Goal: Task Accomplishment & Management: Complete application form

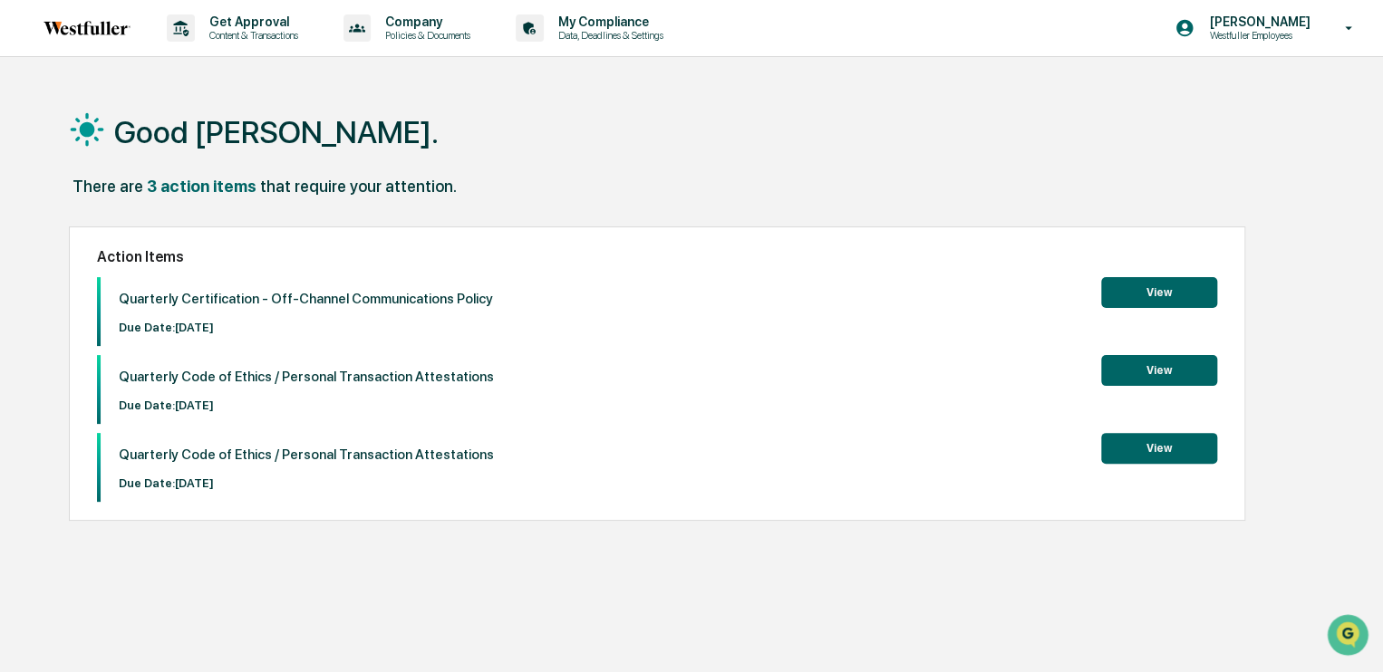
click at [1162, 285] on button "View" at bounding box center [1159, 292] width 116 height 31
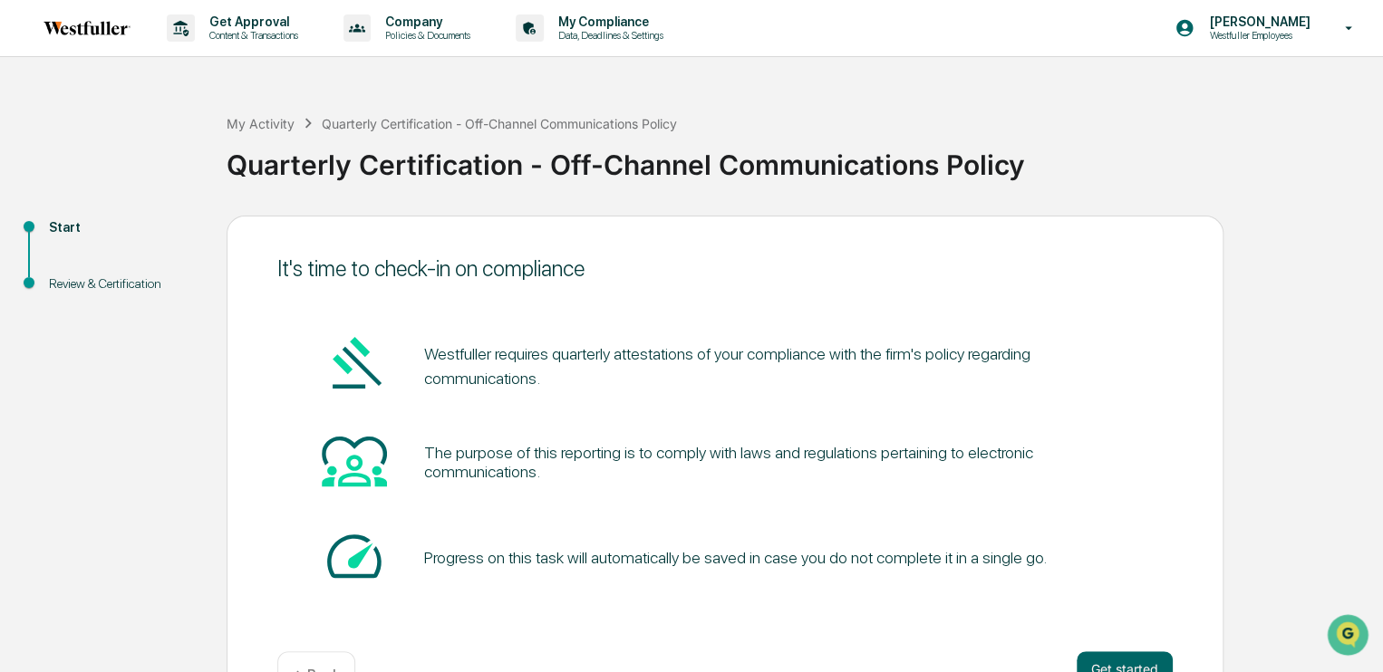
scroll to position [56, 0]
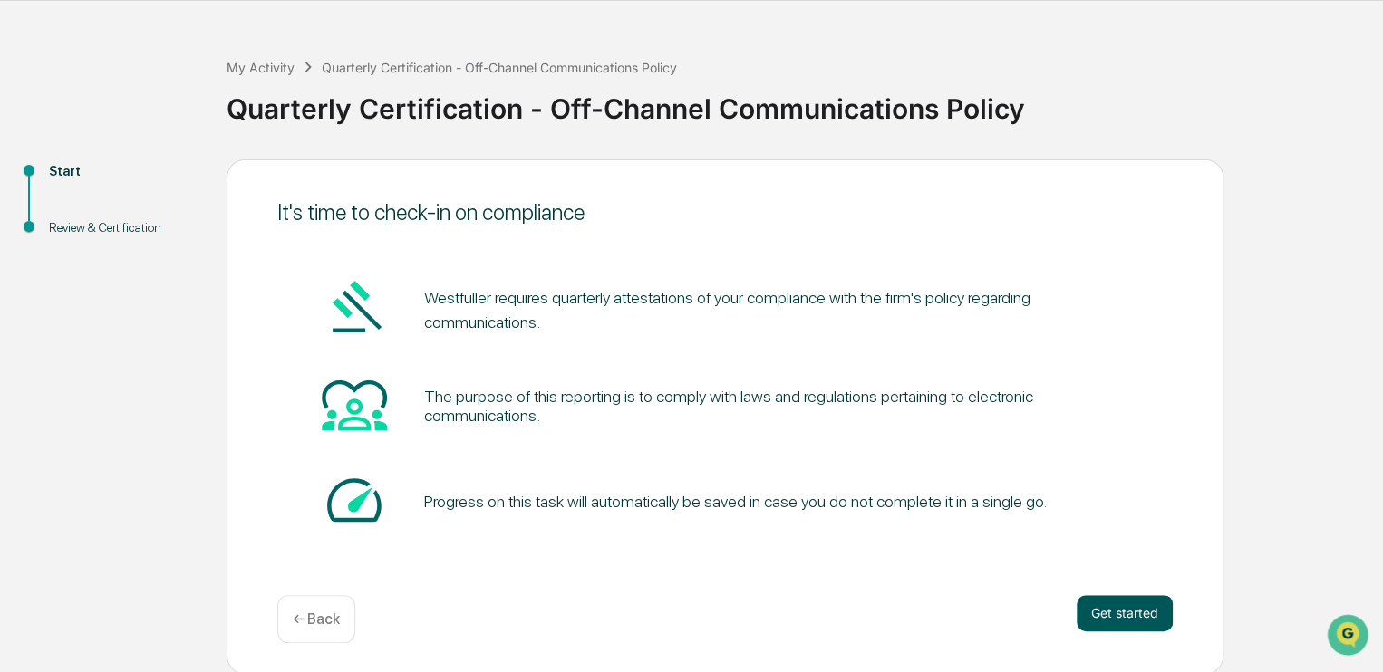
click at [1109, 612] on button "Get started" at bounding box center [1124, 613] width 96 height 36
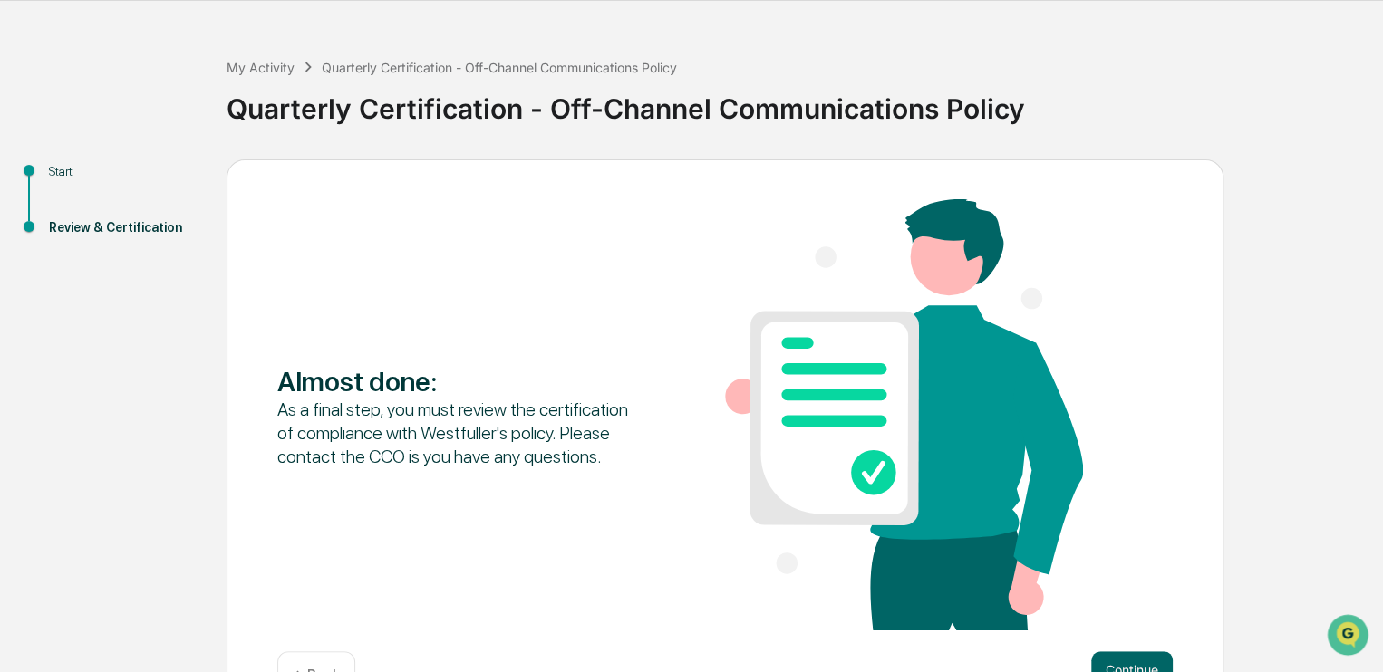
scroll to position [113, 0]
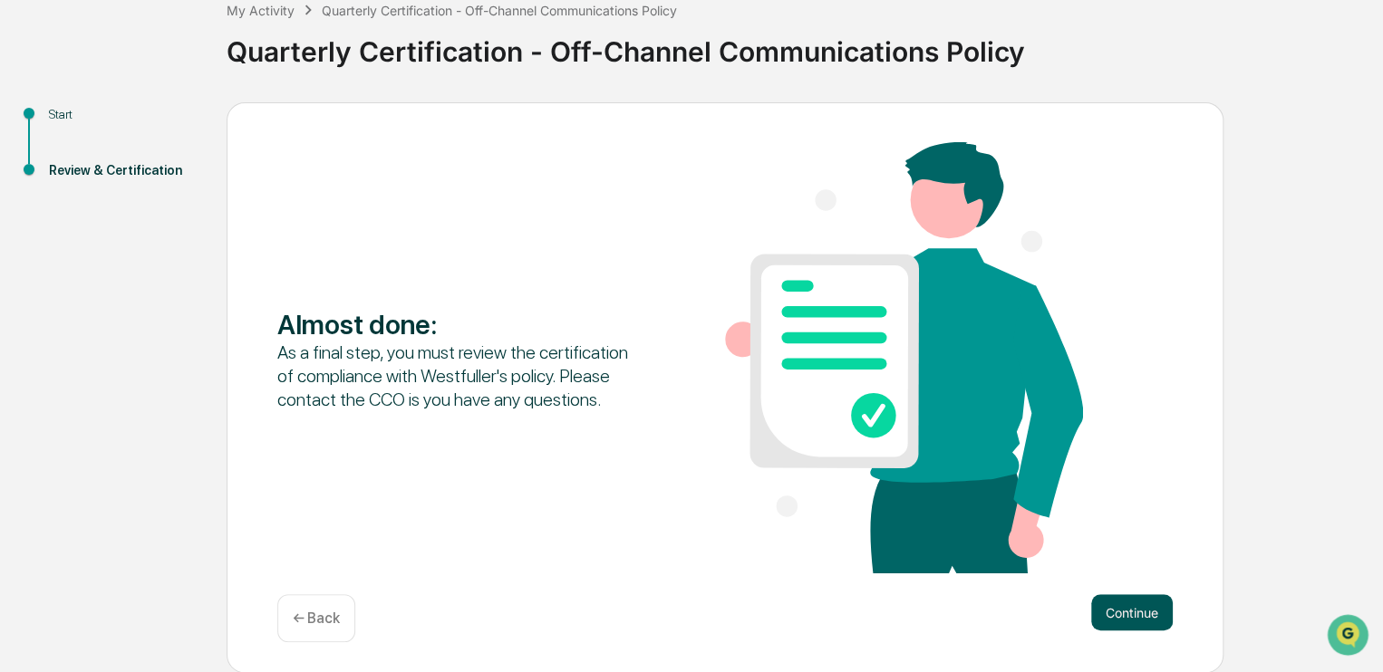
click at [1124, 627] on button "Continue" at bounding box center [1132, 612] width 82 height 36
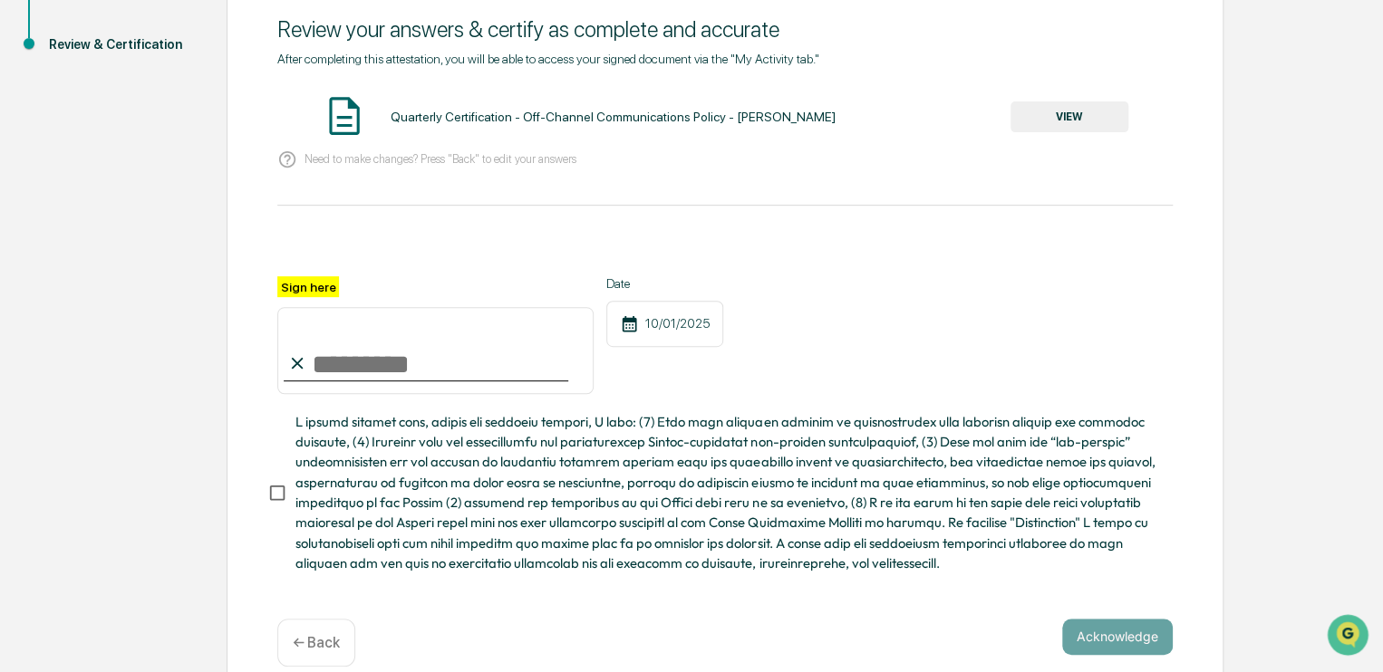
scroll to position [243, 0]
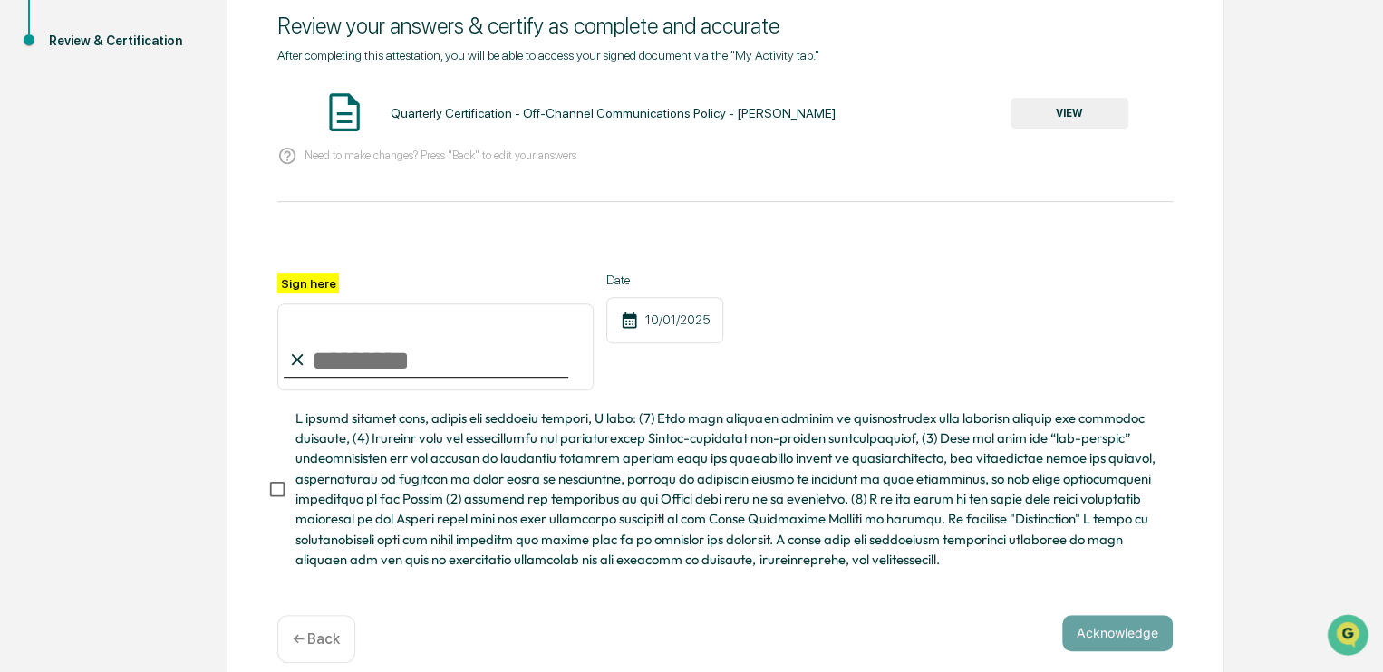
click at [389, 373] on input "Sign here" at bounding box center [435, 347] width 316 height 87
type input "**********"
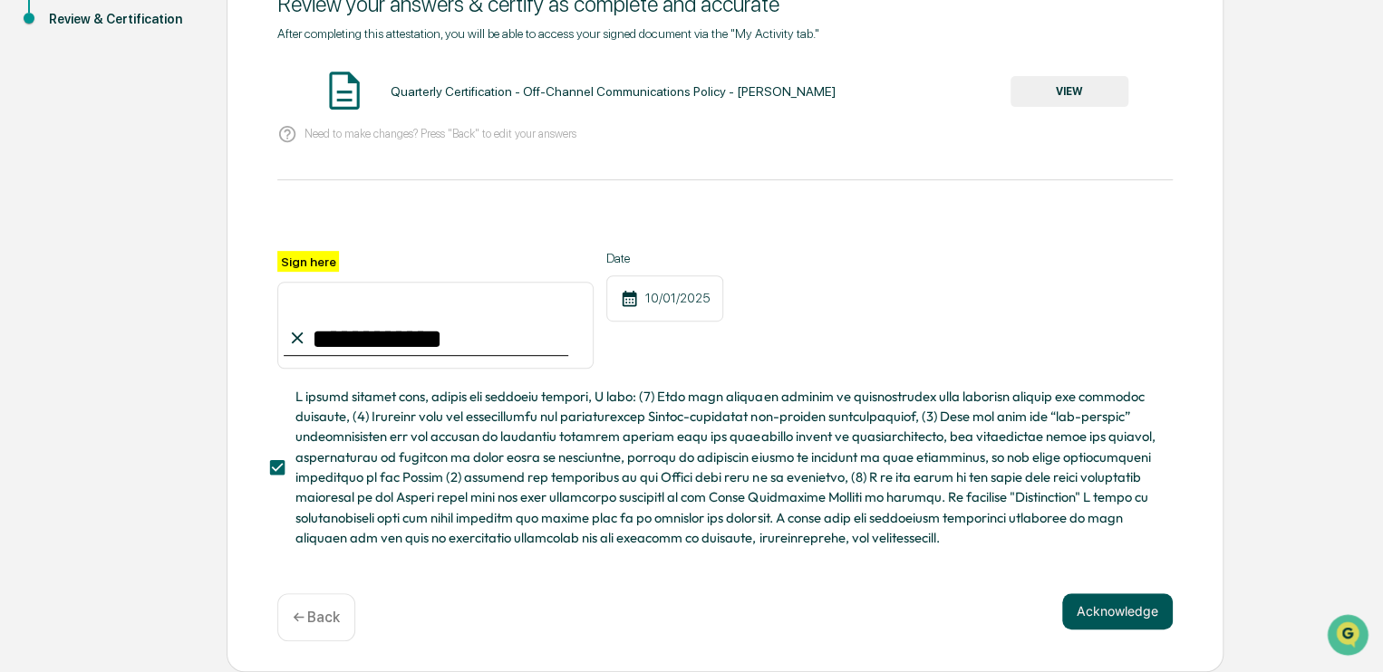
click at [1094, 623] on button "Acknowledge" at bounding box center [1117, 611] width 111 height 36
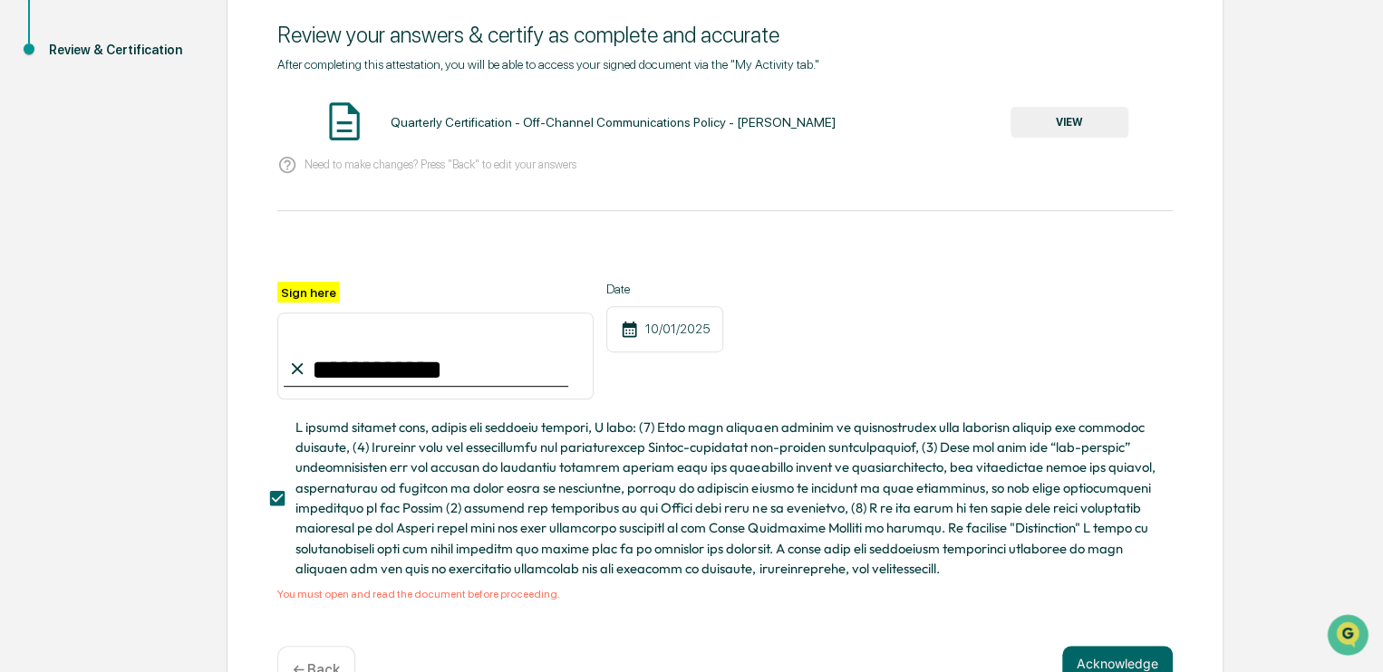
scroll to position [230, 0]
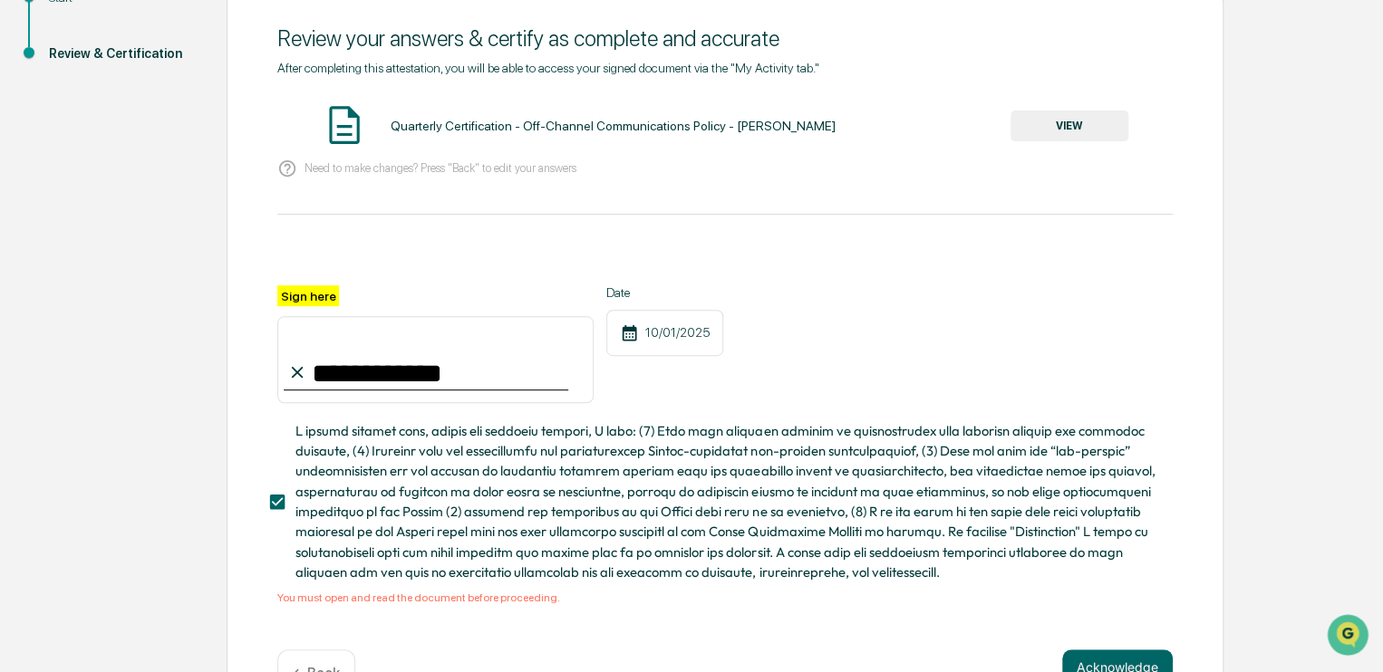
click at [1040, 121] on button "VIEW" at bounding box center [1069, 126] width 118 height 31
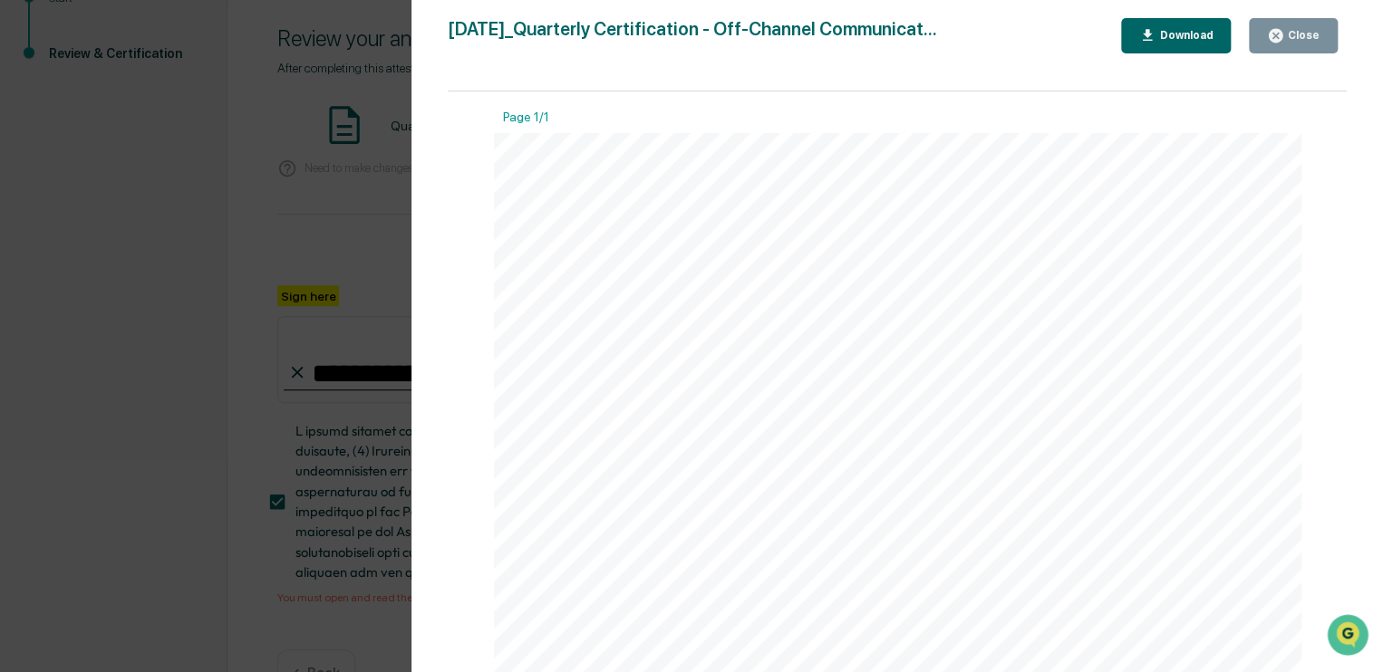
click at [1301, 35] on div "Close" at bounding box center [1301, 35] width 35 height 13
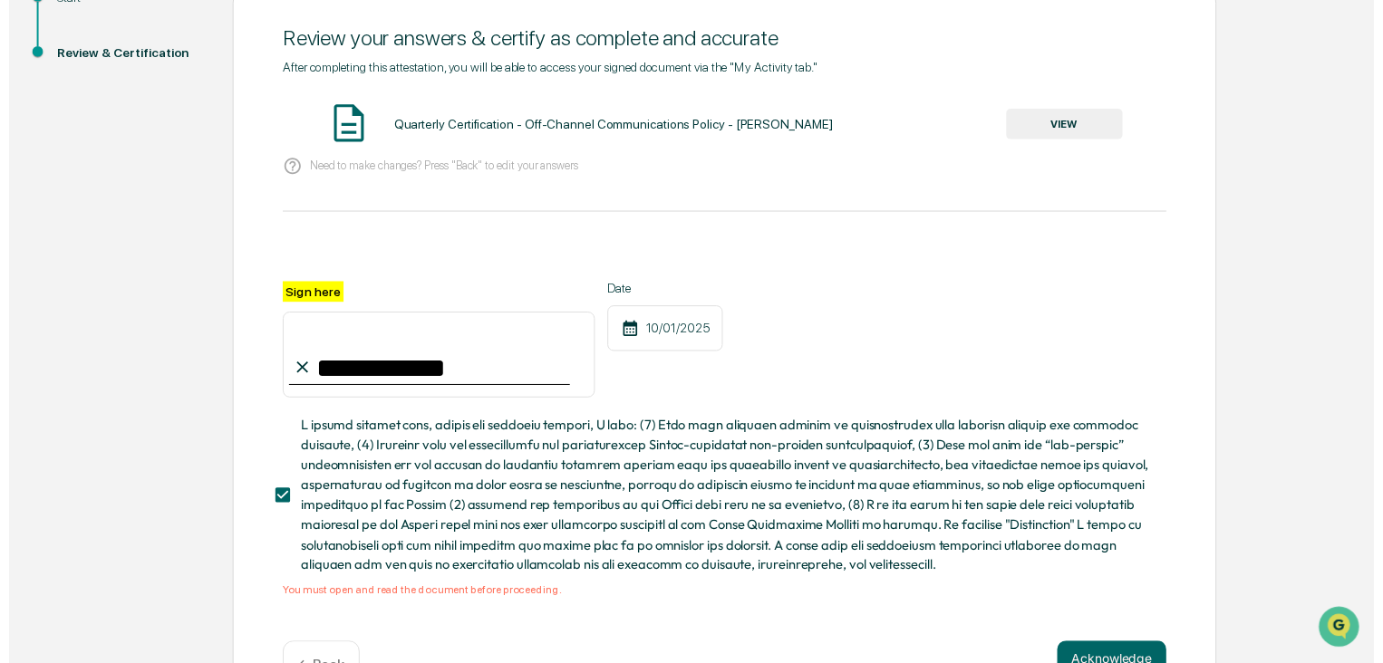
scroll to position [293, 0]
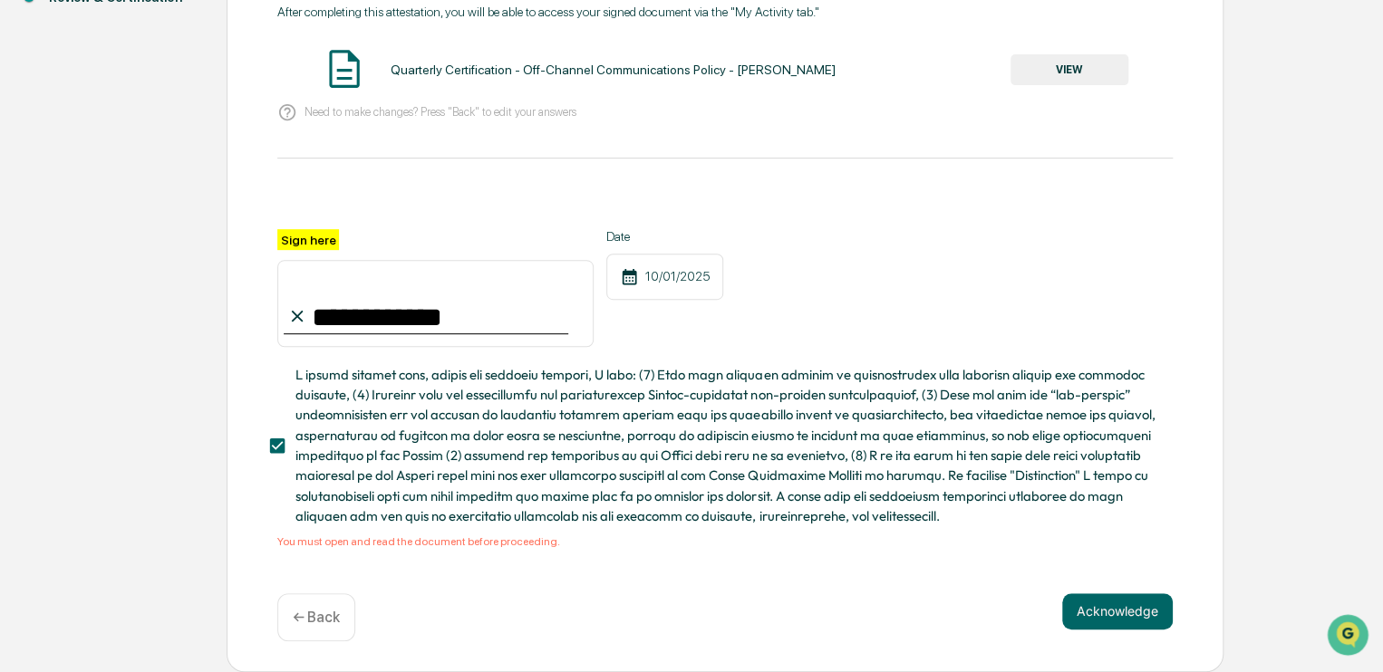
click at [1115, 637] on div "Acknowledge ← Back" at bounding box center [724, 617] width 895 height 48
click at [1102, 610] on button "Acknowledge" at bounding box center [1117, 611] width 111 height 36
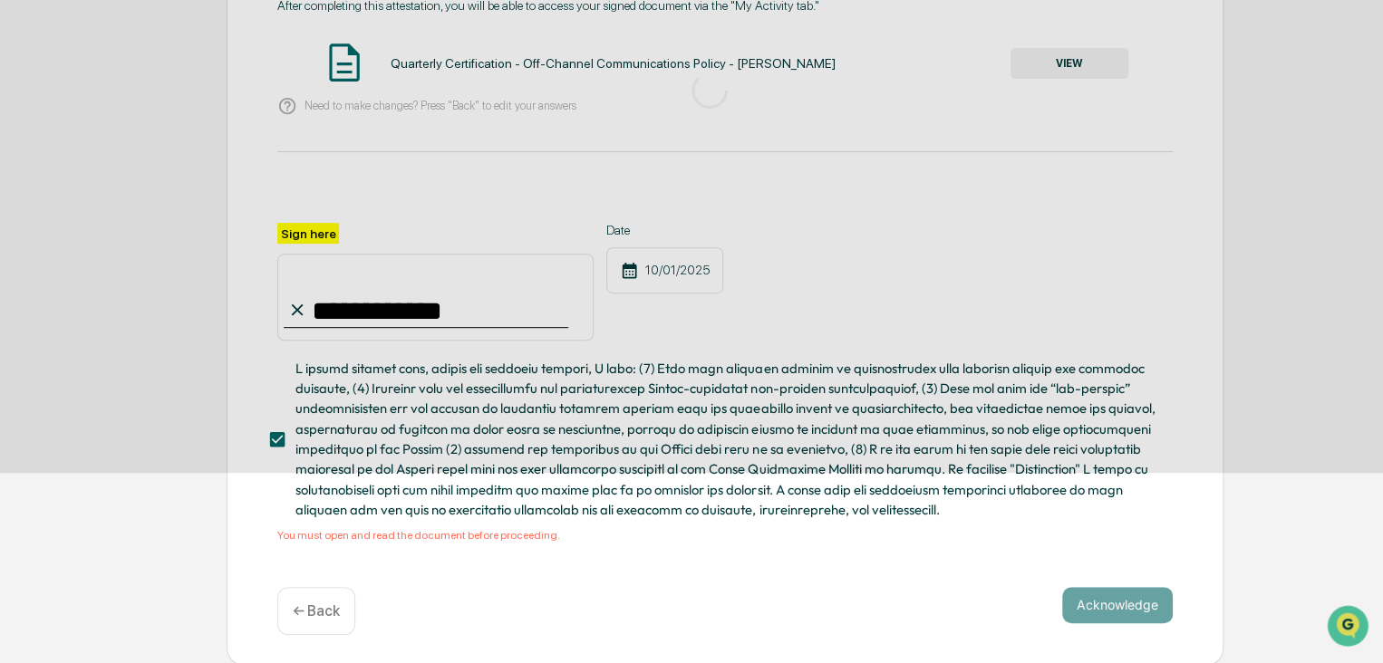
scroll to position [56, 0]
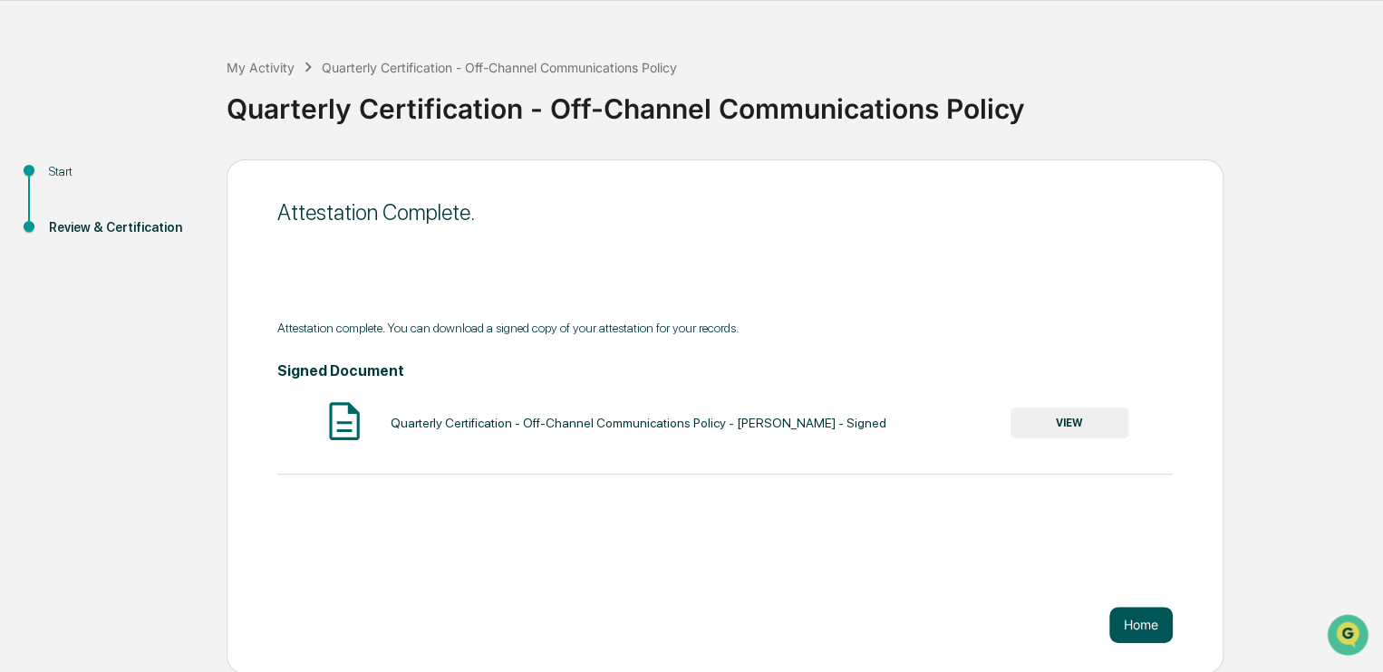
click at [1139, 627] on button "Home" at bounding box center [1140, 625] width 63 height 36
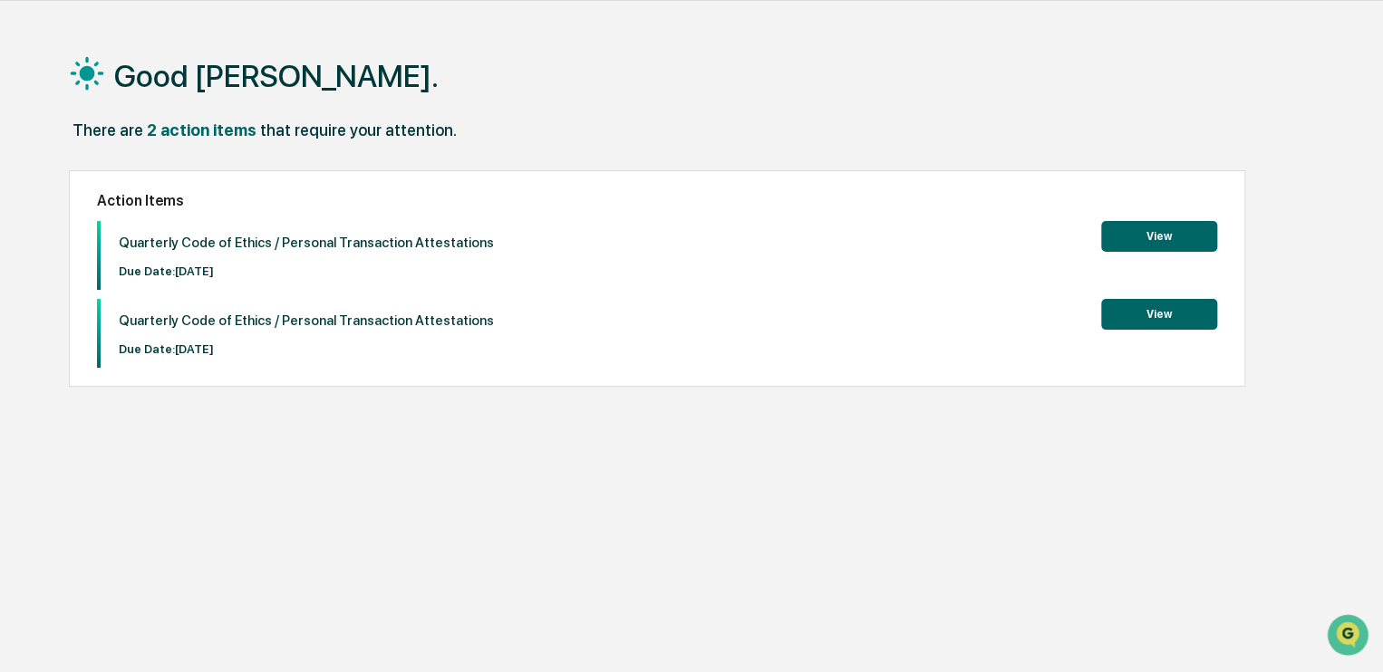
click at [1153, 232] on button "View" at bounding box center [1159, 236] width 116 height 31
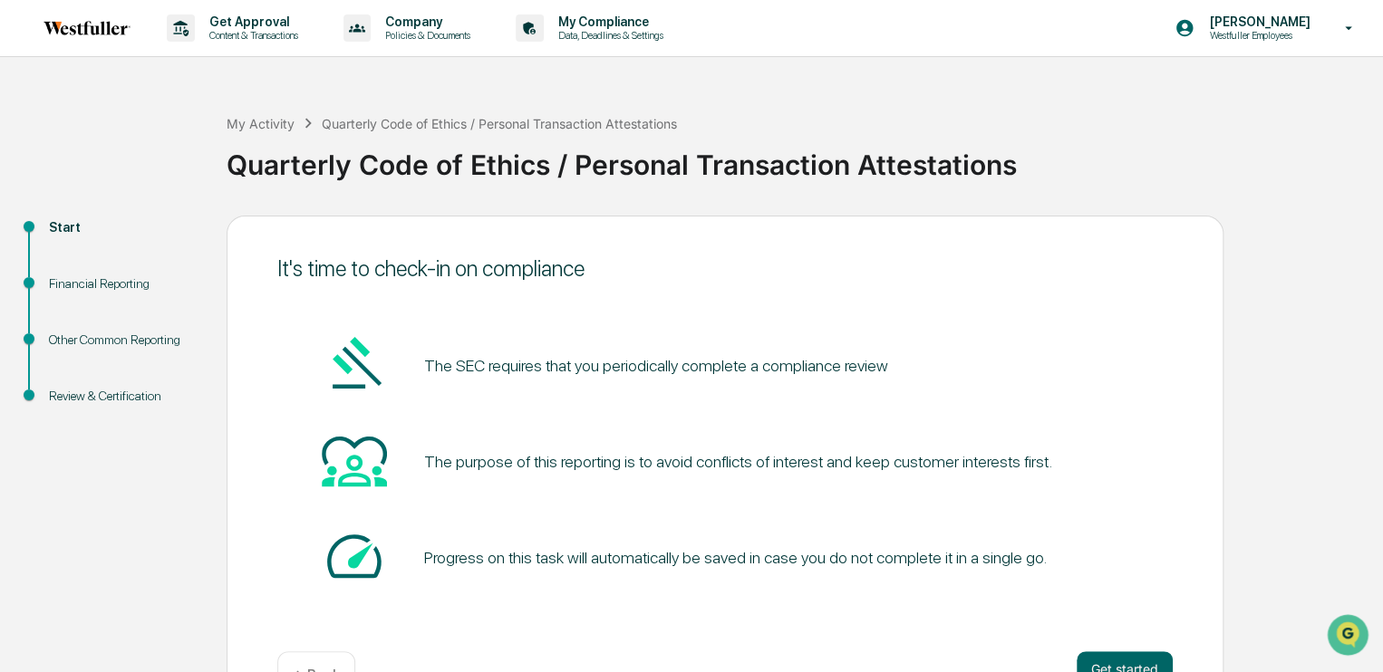
scroll to position [56, 0]
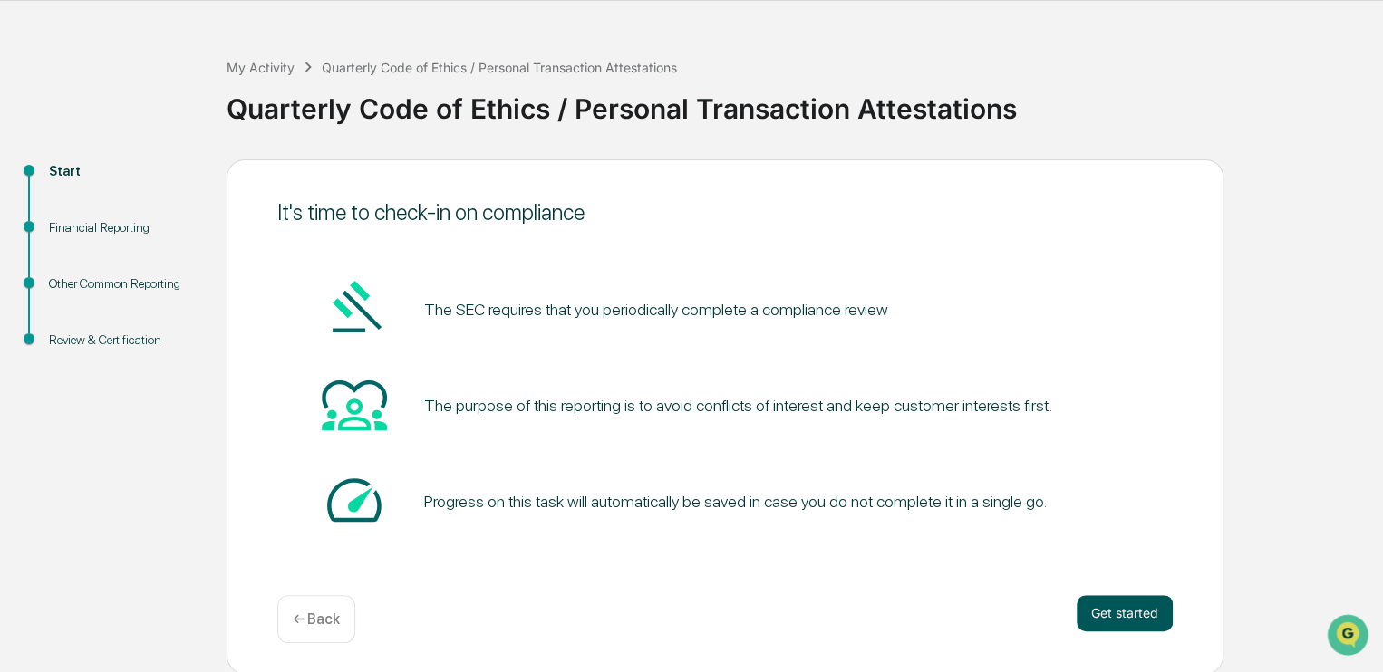
click at [1118, 621] on button "Get started" at bounding box center [1124, 613] width 96 height 36
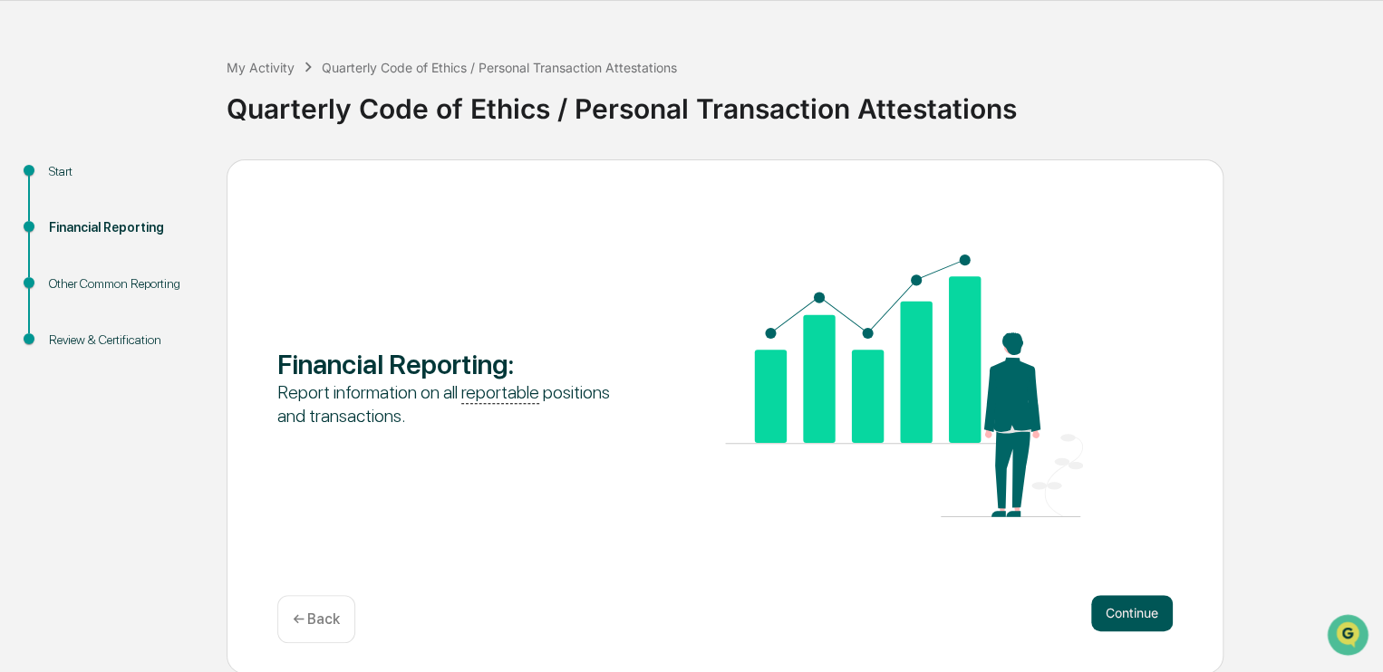
click at [1121, 619] on button "Continue" at bounding box center [1132, 613] width 82 height 36
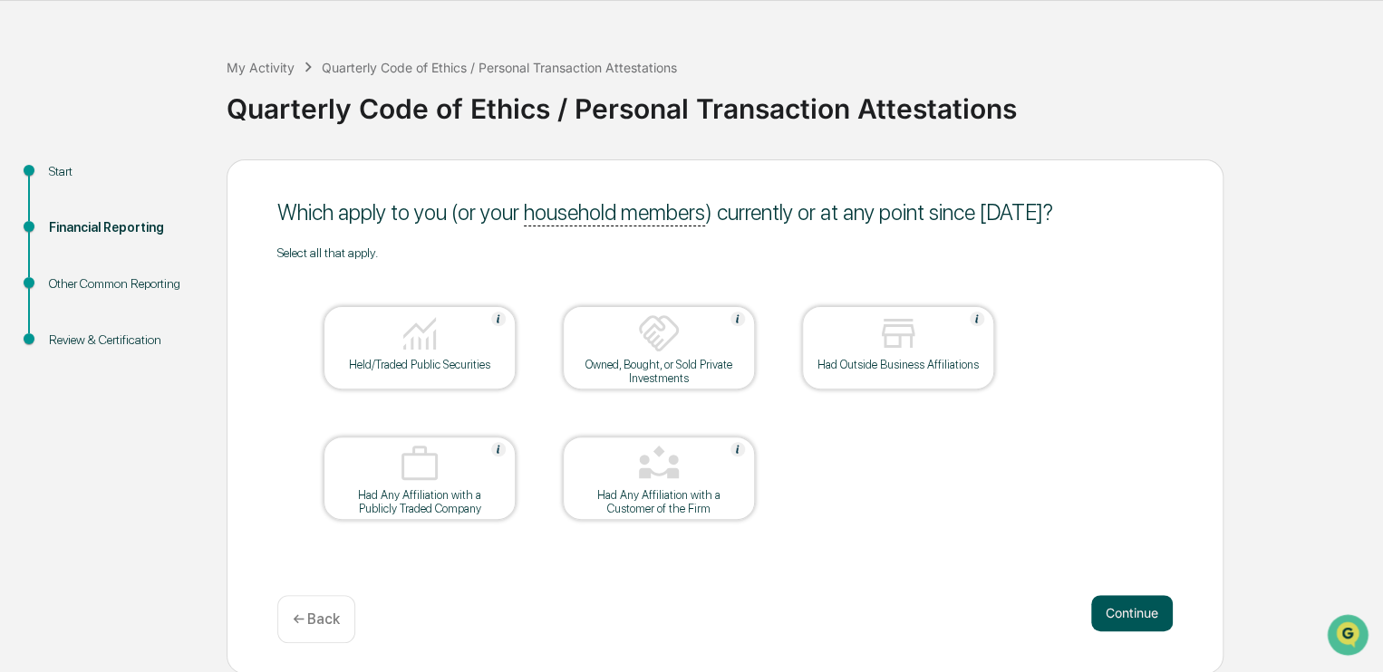
click at [1120, 622] on button "Continue" at bounding box center [1132, 613] width 82 height 36
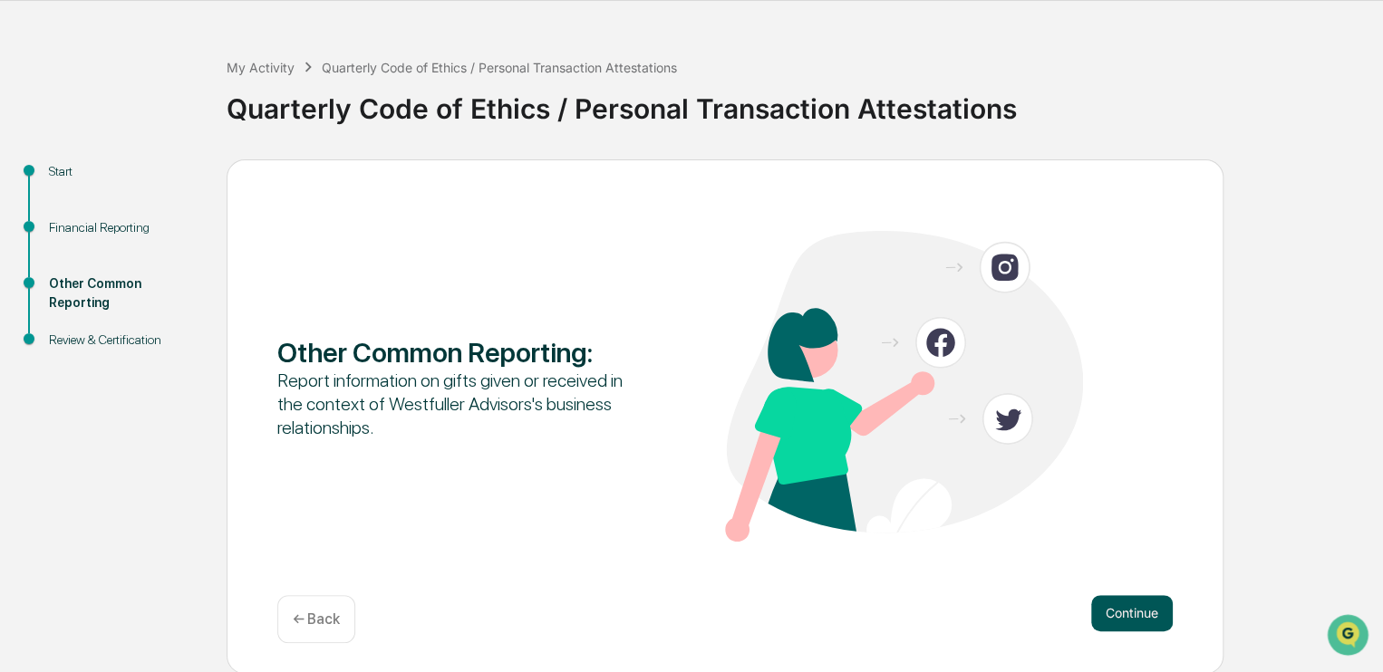
click at [1119, 618] on button "Continue" at bounding box center [1132, 613] width 82 height 36
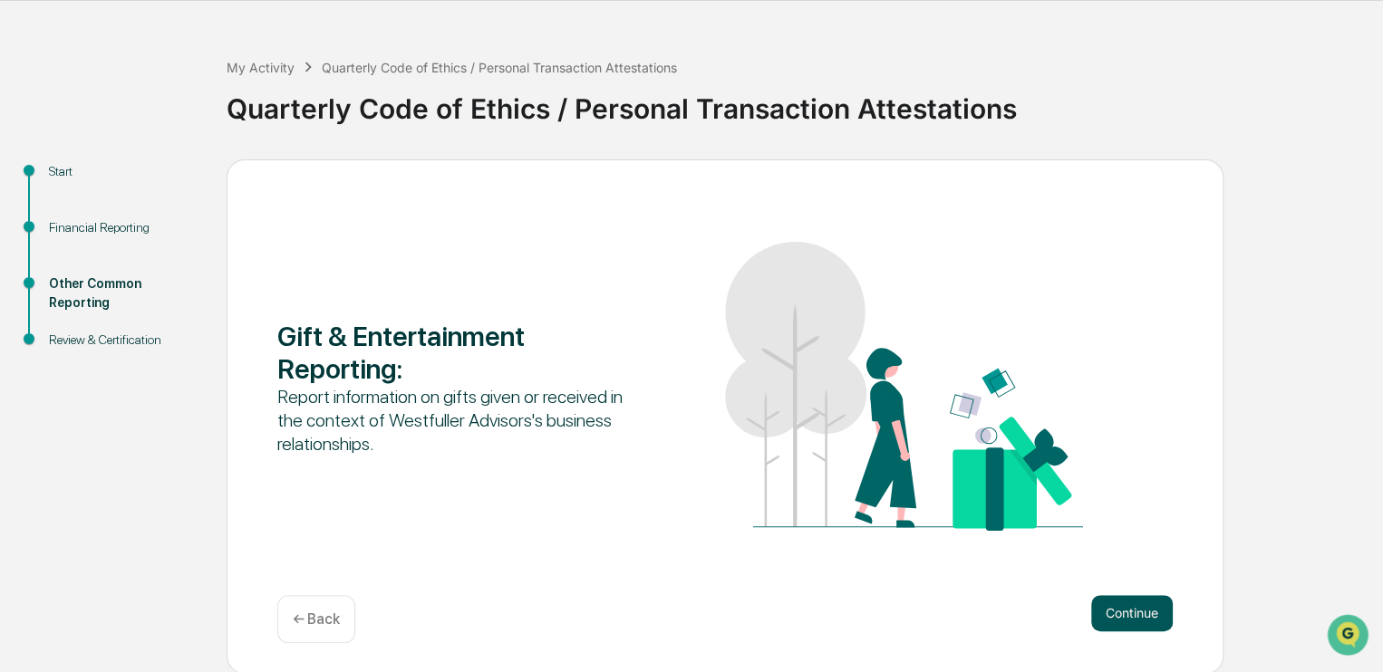
click at [1142, 619] on button "Continue" at bounding box center [1132, 613] width 82 height 36
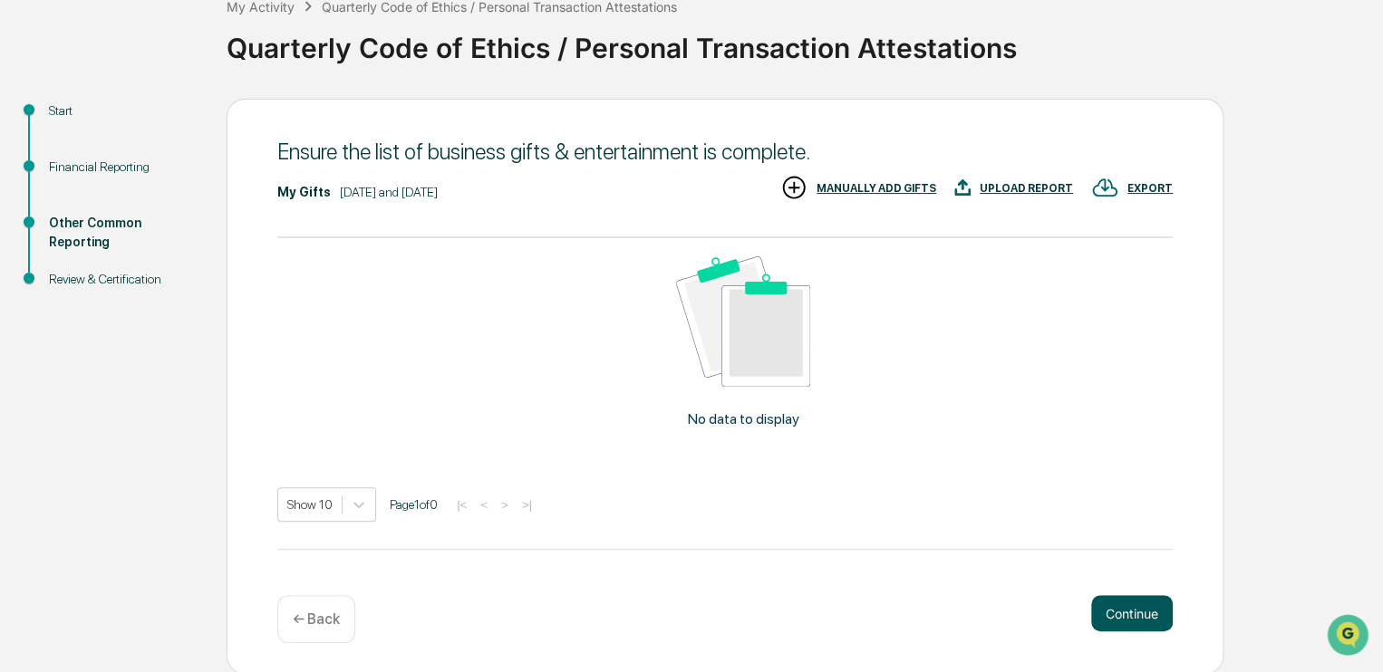
click at [1151, 608] on button "Continue" at bounding box center [1132, 613] width 82 height 36
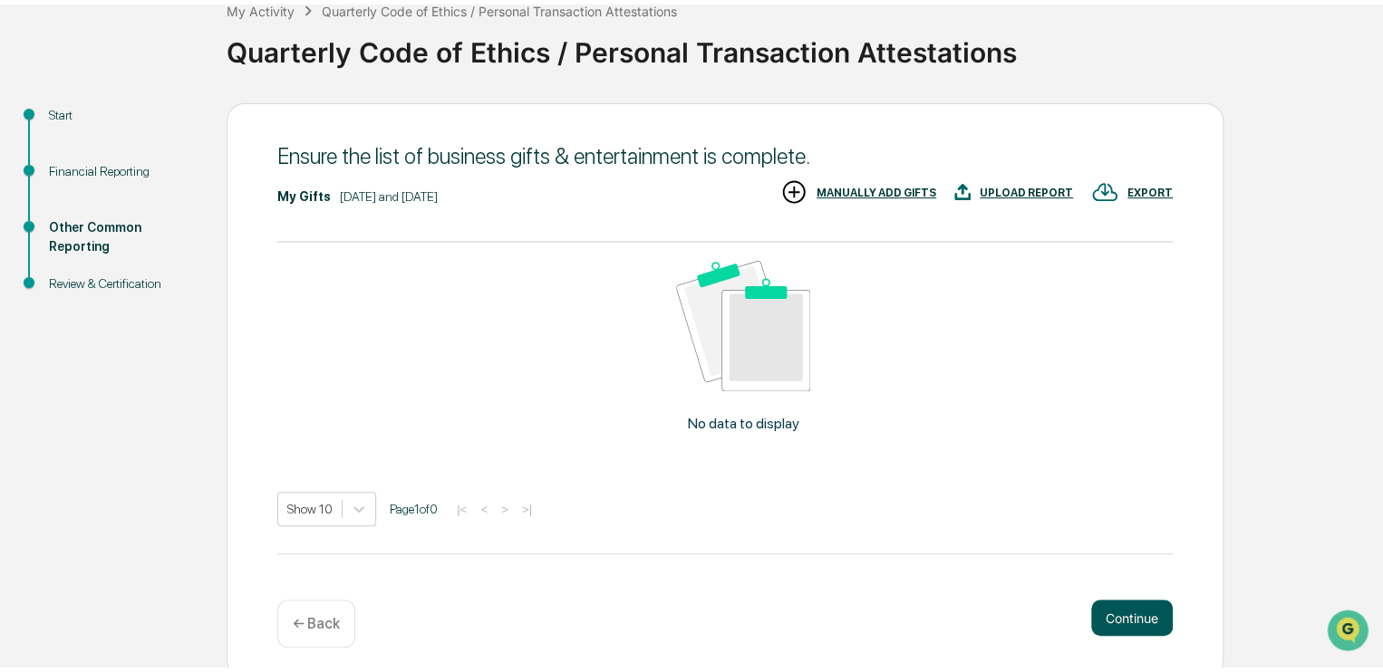
scroll to position [113, 0]
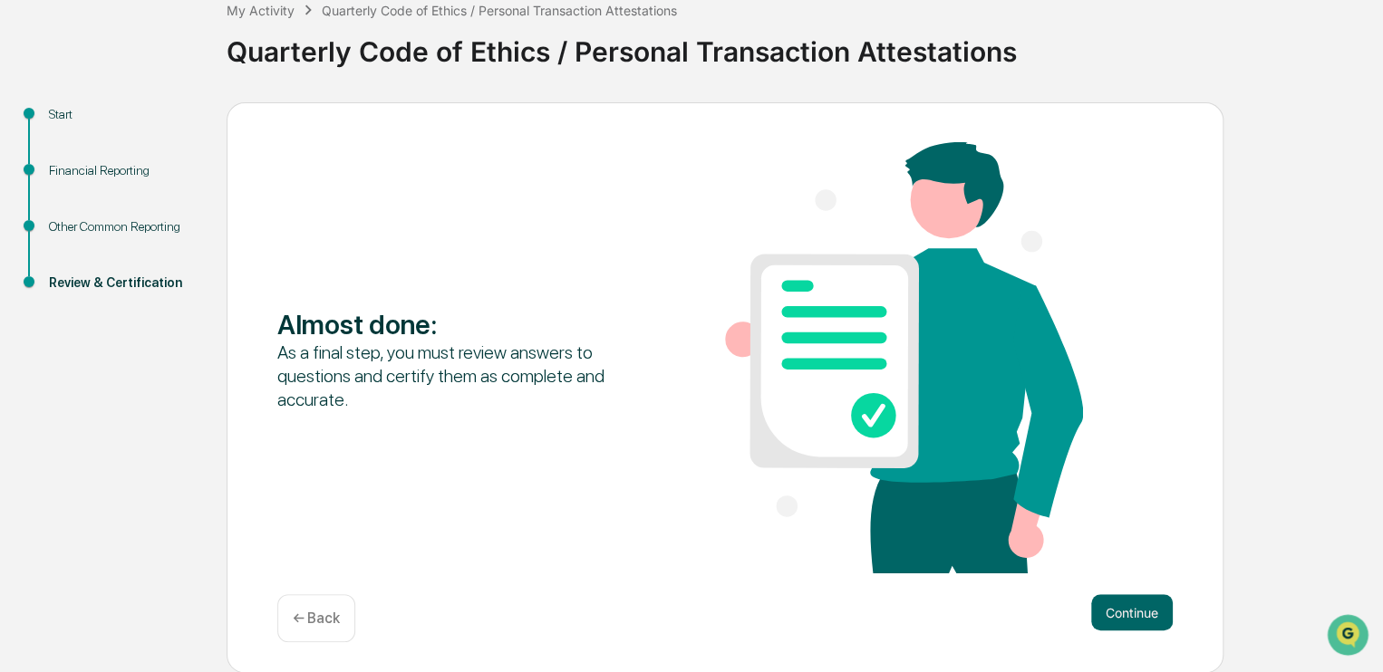
click at [1151, 608] on button "Continue" at bounding box center [1132, 612] width 82 height 36
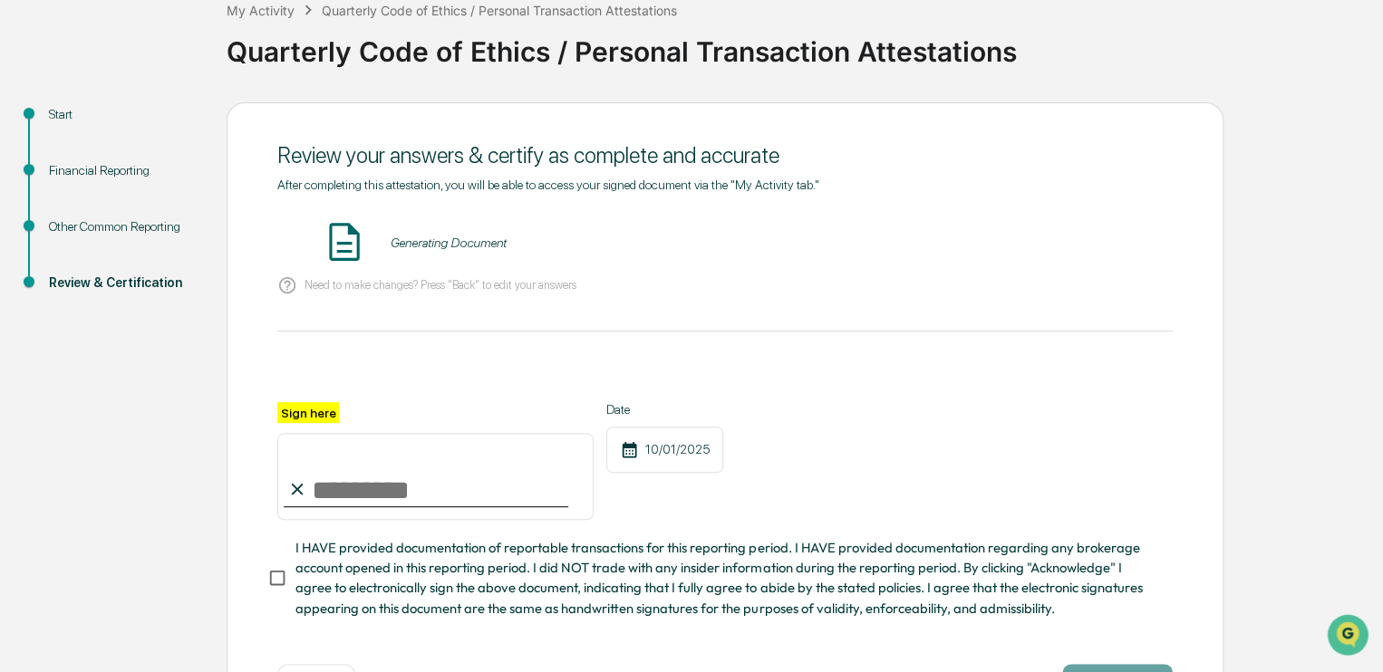
click at [366, 485] on input "Sign here" at bounding box center [435, 476] width 316 height 87
type input "**********"
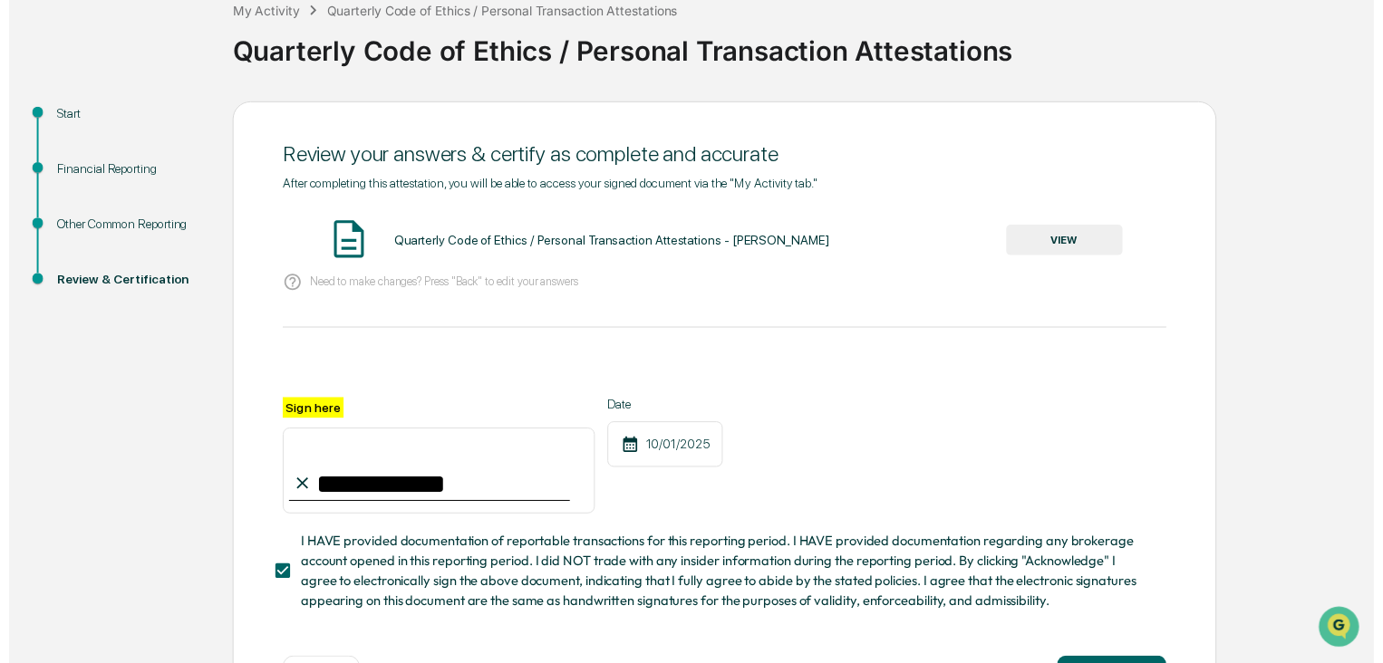
scroll to position [189, 0]
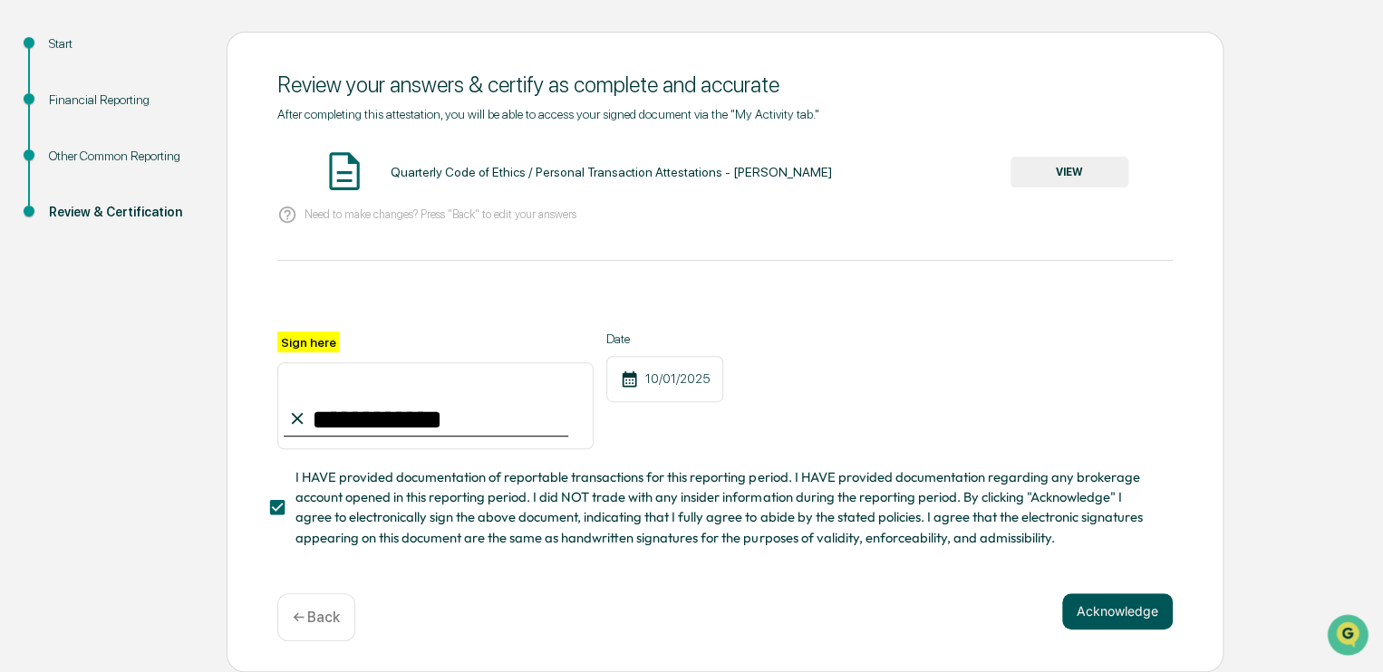
click at [1118, 620] on button "Acknowledge" at bounding box center [1117, 611] width 111 height 36
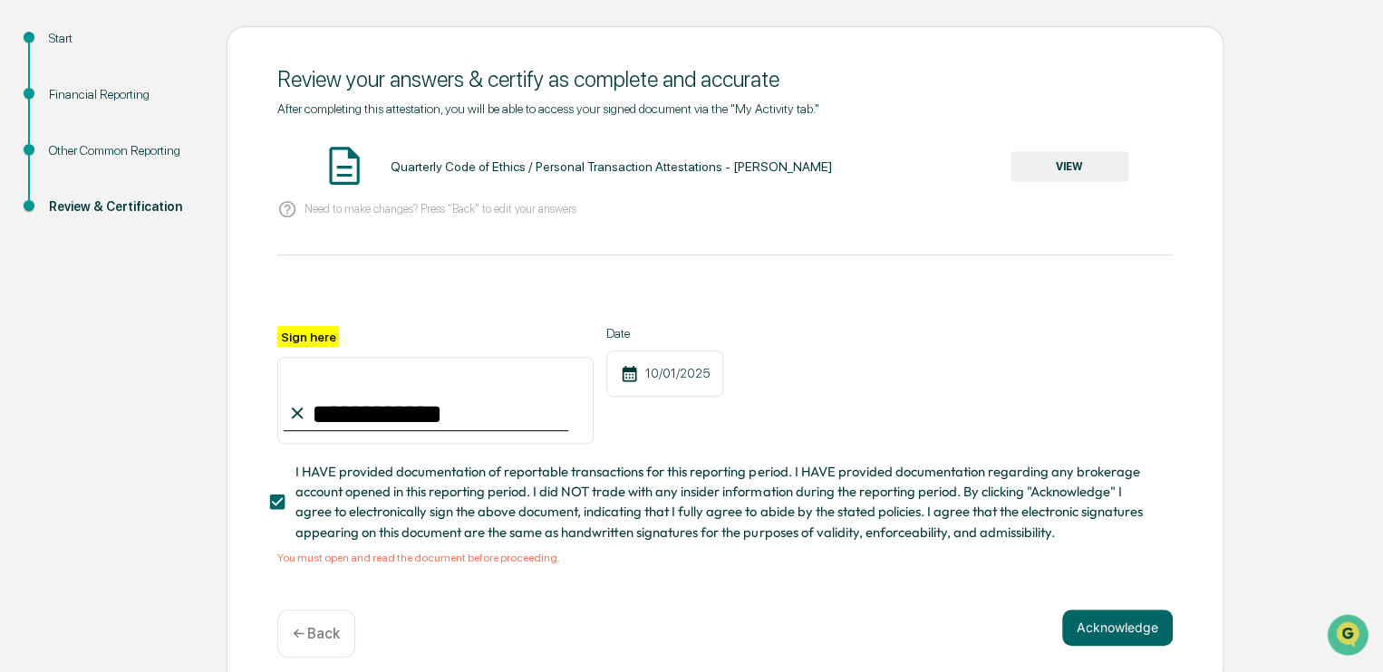
click at [1043, 185] on div "Quarterly Code of Ethics / Personal Transaction Attestations - [PERSON_NAME] VI…" at bounding box center [724, 167] width 895 height 48
click at [1066, 159] on button "VIEW" at bounding box center [1069, 166] width 118 height 31
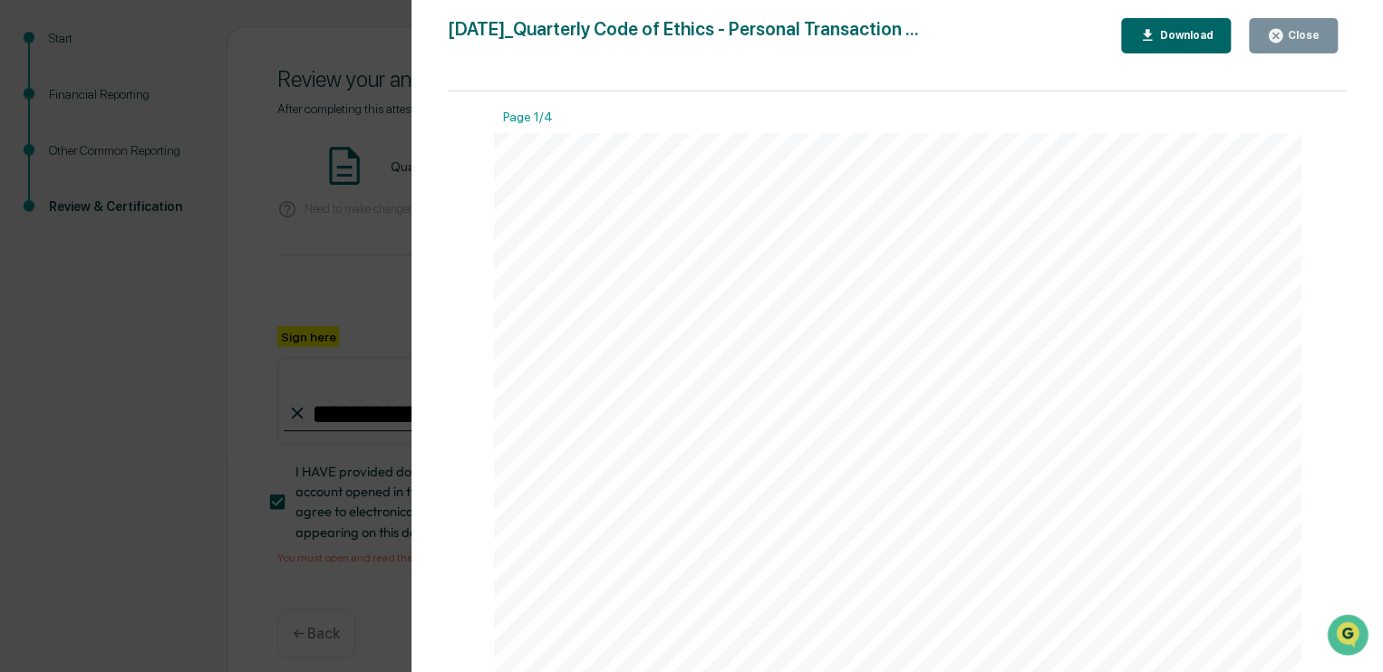
click at [1300, 30] on div "Close" at bounding box center [1301, 35] width 35 height 13
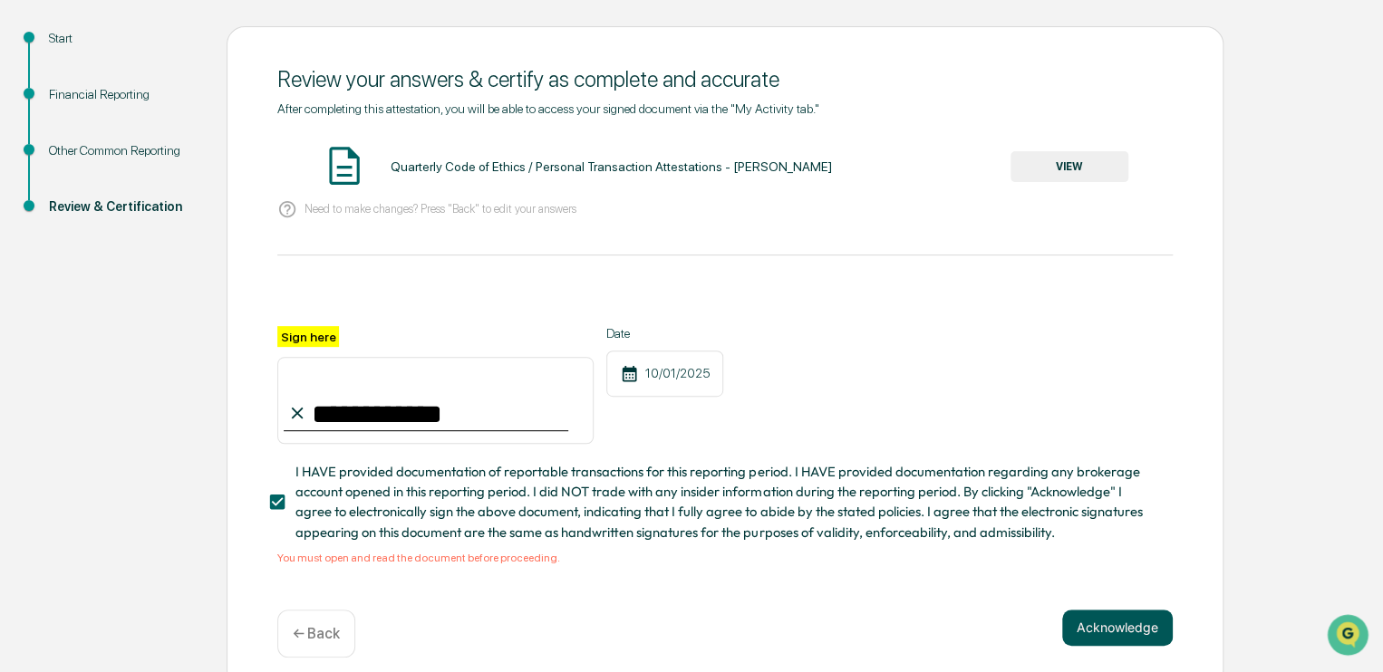
click at [1113, 626] on button "Acknowledge" at bounding box center [1117, 628] width 111 height 36
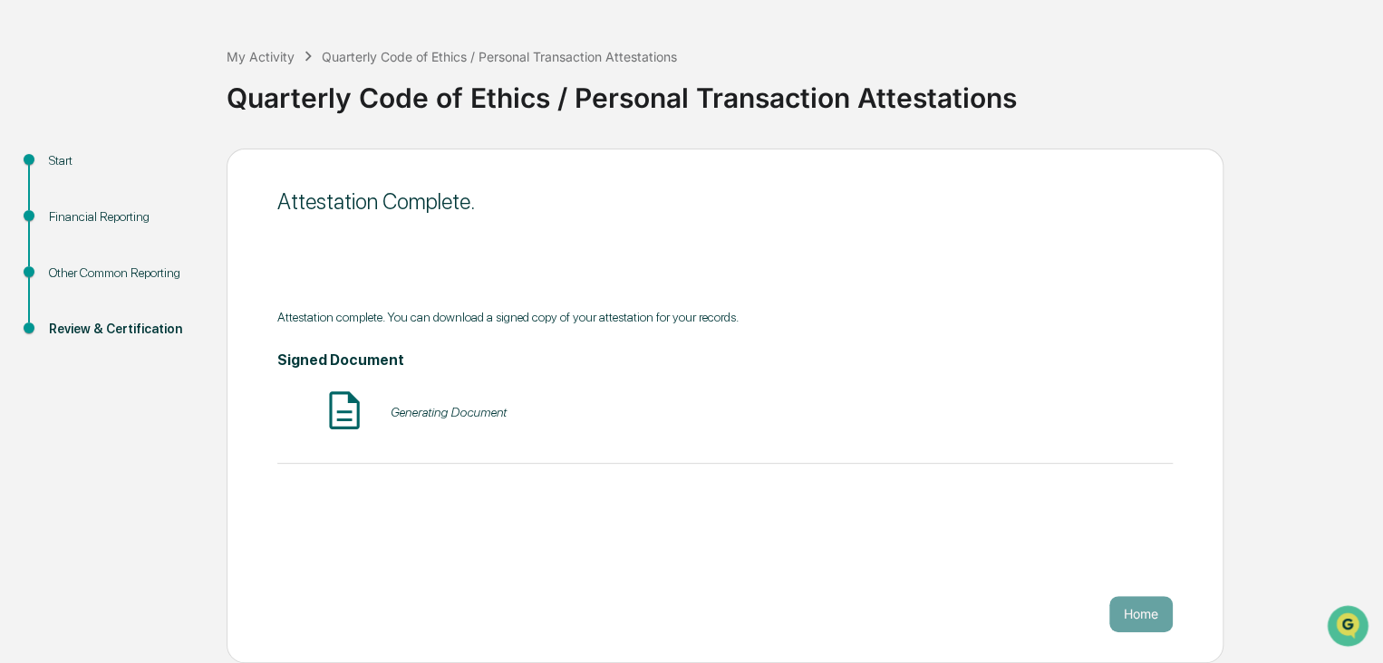
scroll to position [56, 0]
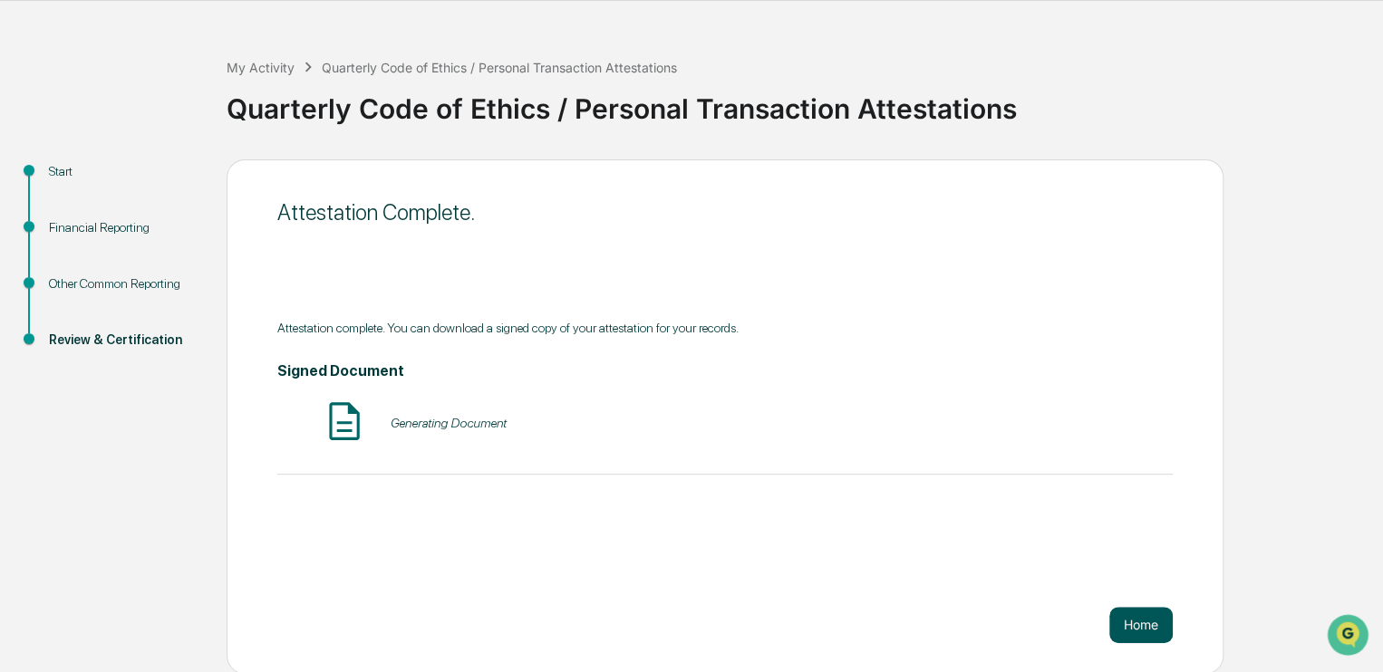
click at [1140, 622] on button "Home" at bounding box center [1140, 625] width 63 height 36
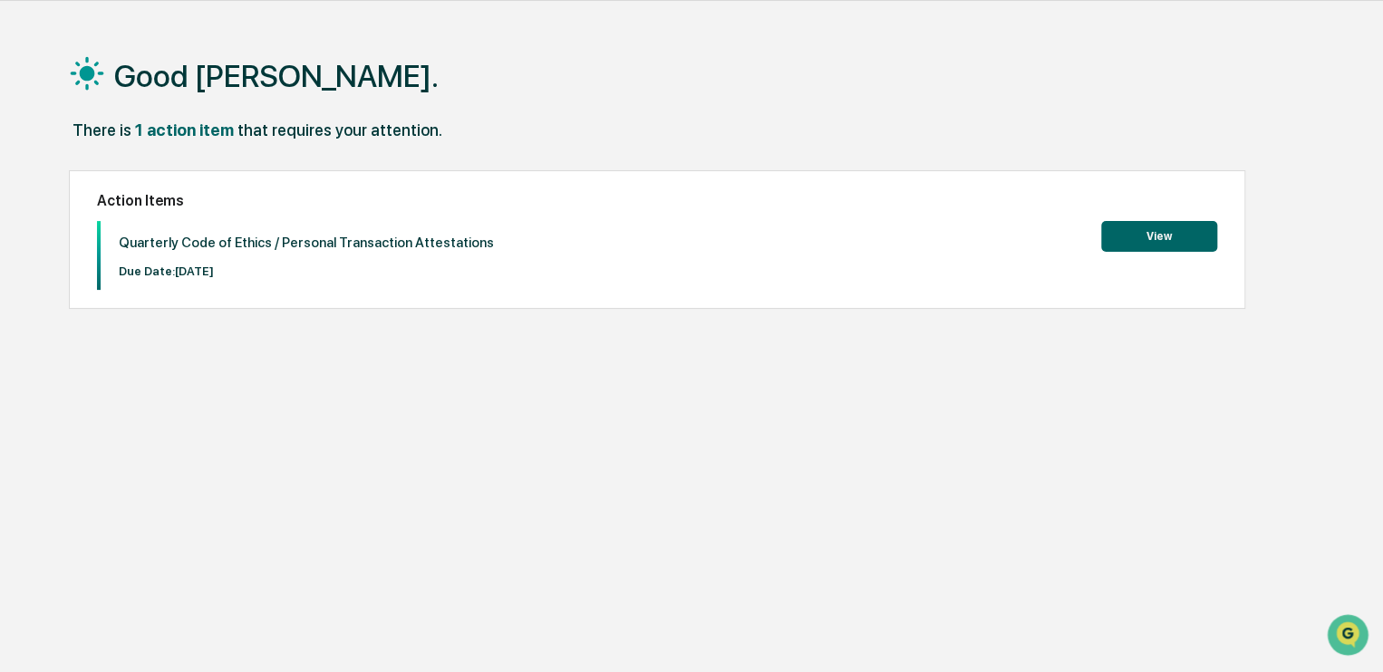
click at [1143, 242] on button "View" at bounding box center [1159, 236] width 116 height 31
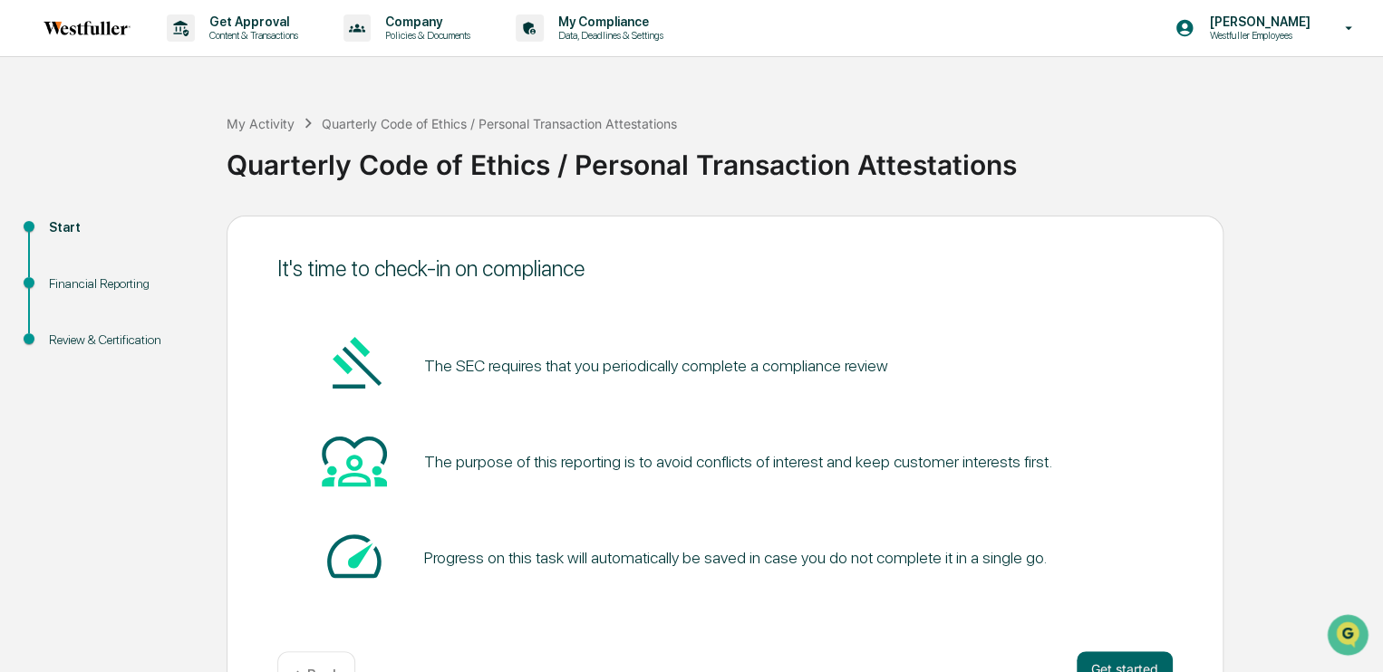
click at [59, 222] on div "Start" at bounding box center [123, 227] width 149 height 19
click at [73, 19] on link at bounding box center [97, 28] width 109 height 56
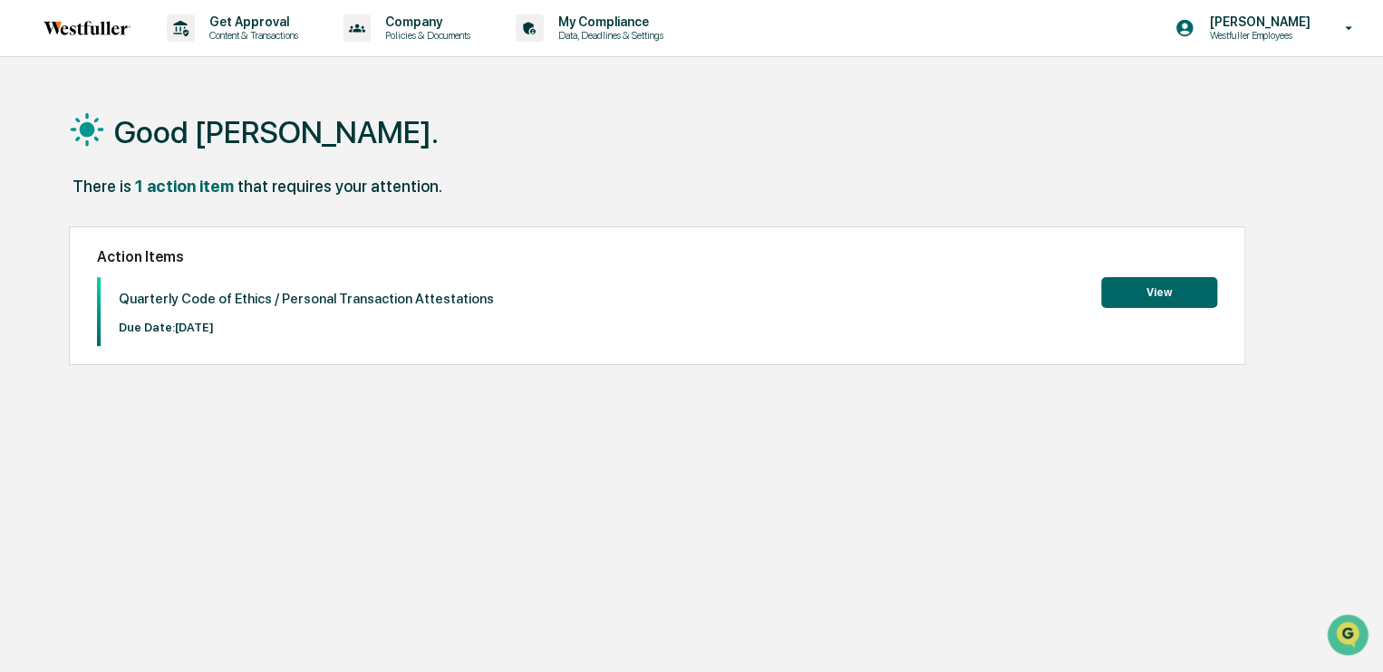
click at [1163, 293] on button "View" at bounding box center [1159, 292] width 116 height 31
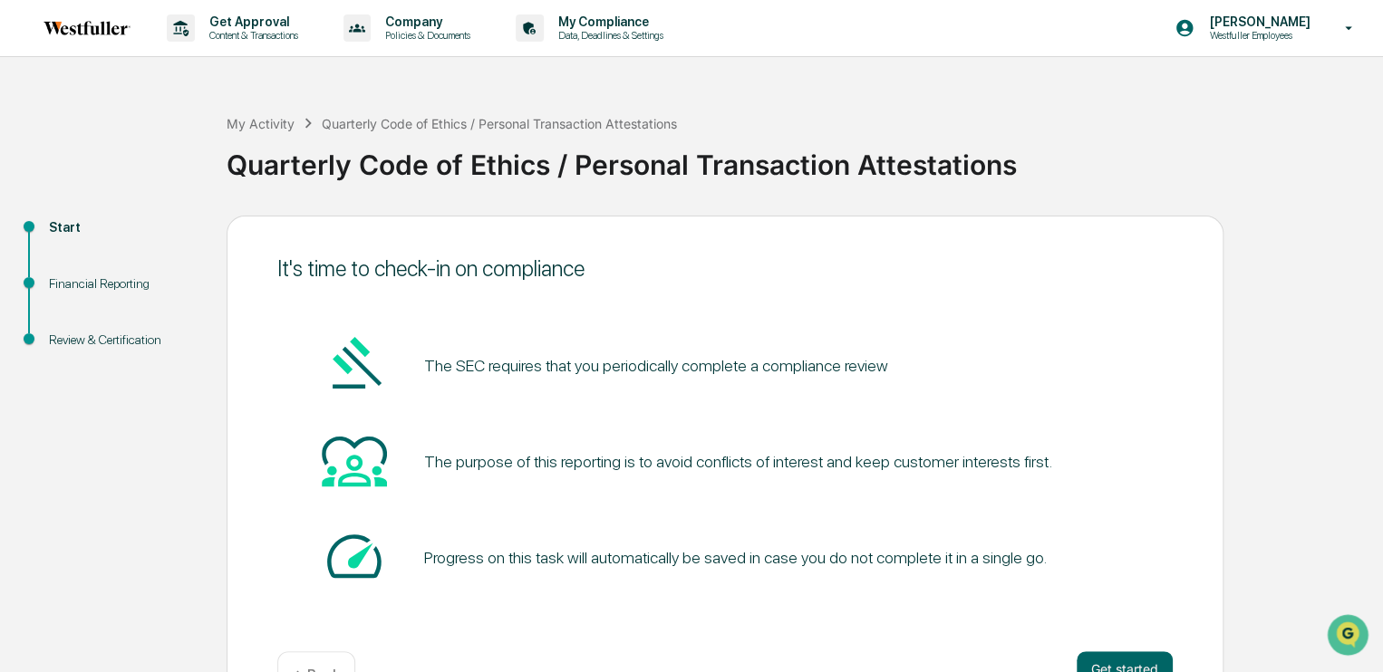
scroll to position [56, 0]
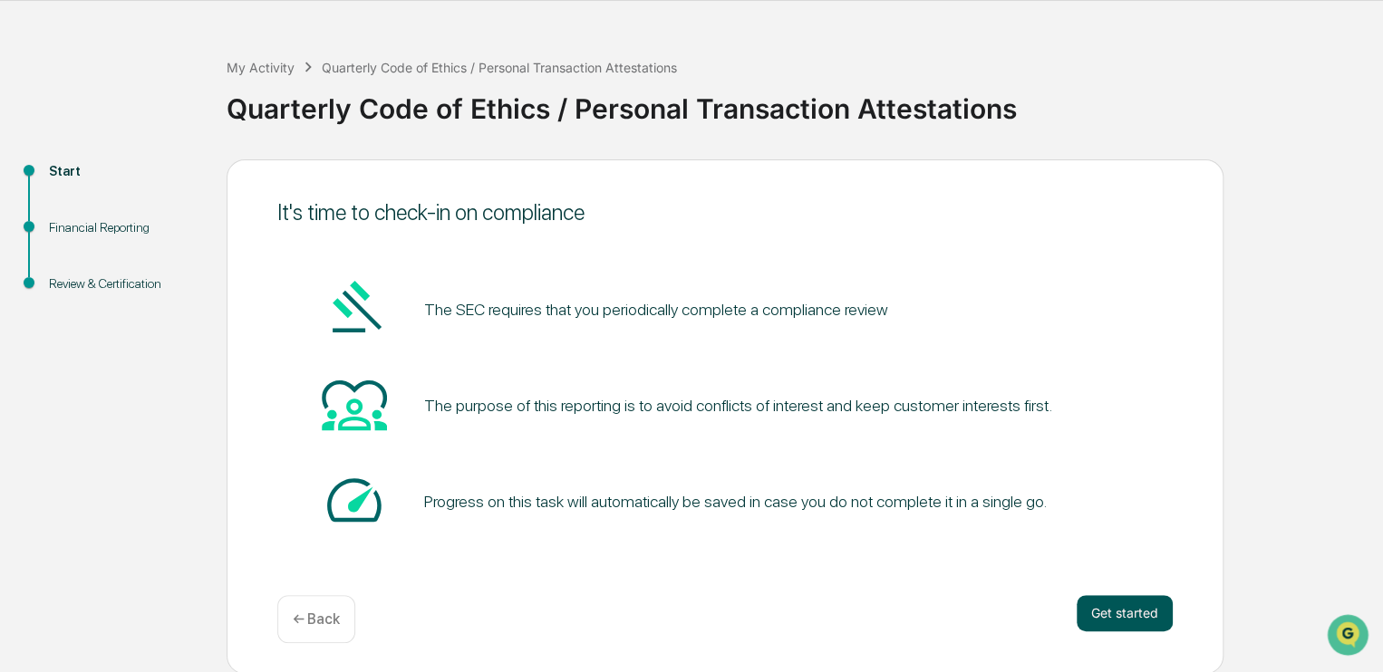
click at [1118, 614] on button "Get started" at bounding box center [1124, 613] width 96 height 36
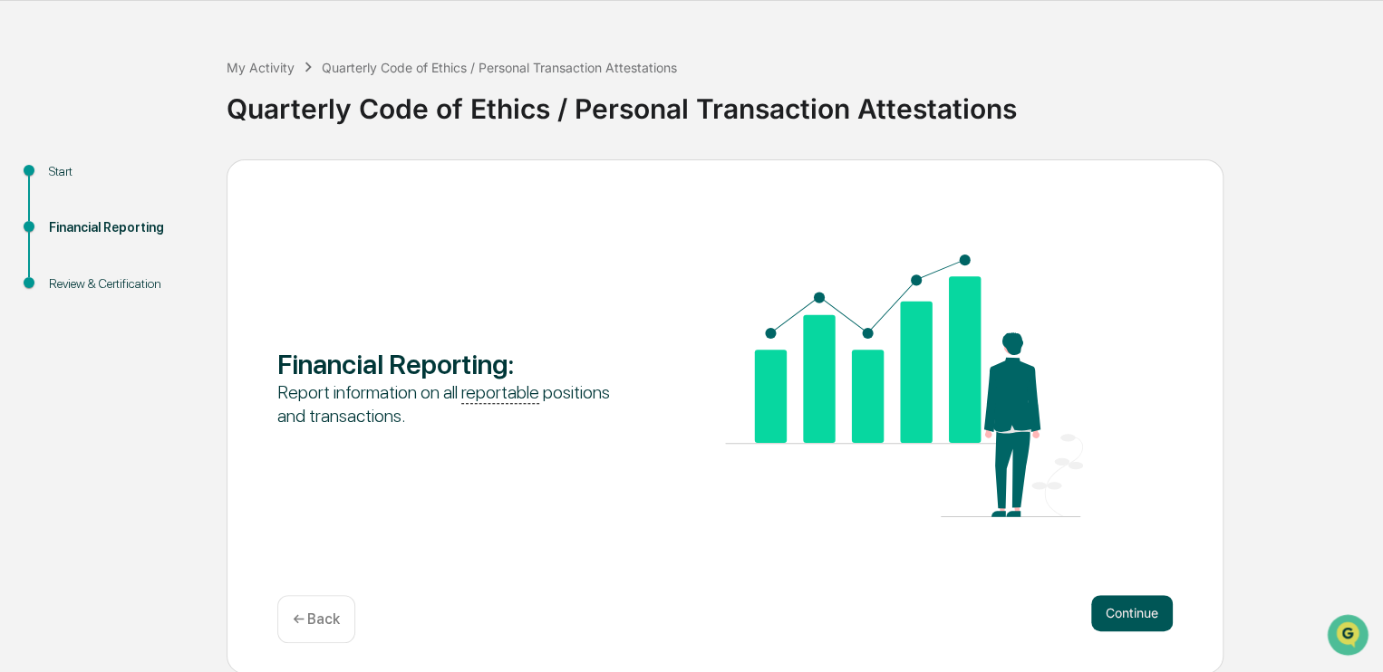
click at [1134, 609] on button "Continue" at bounding box center [1132, 613] width 82 height 36
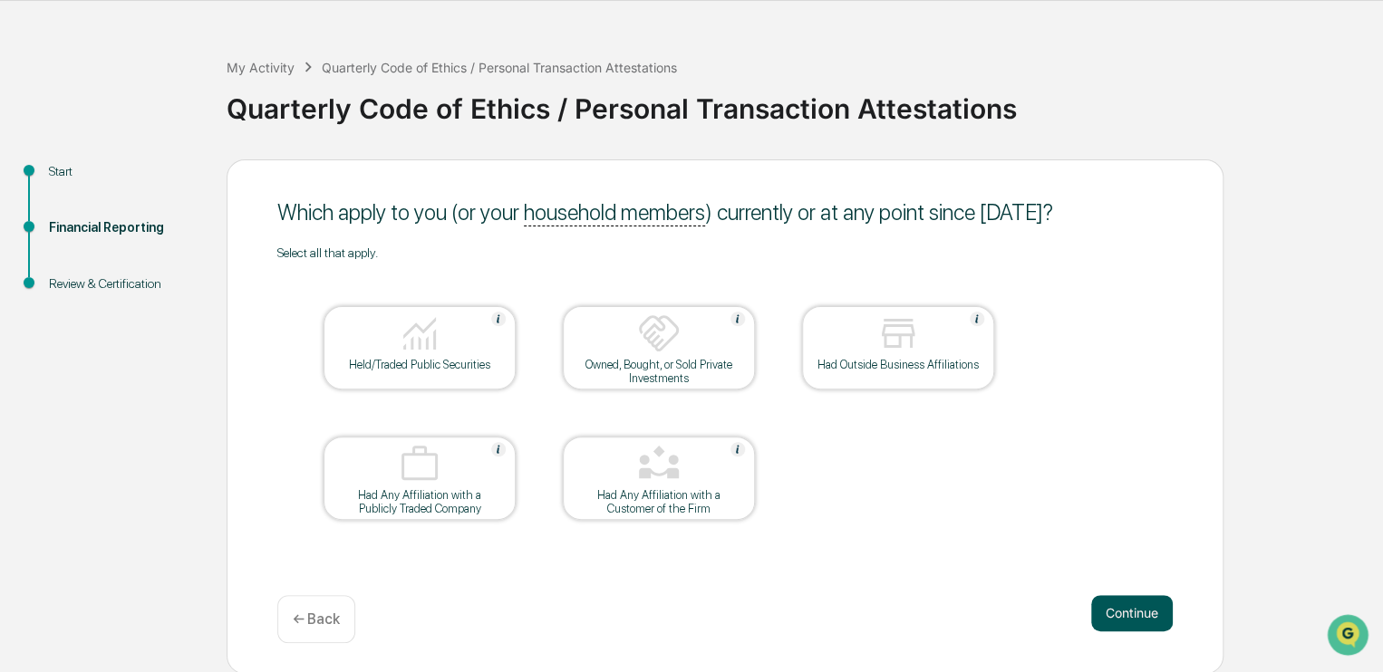
click at [1133, 617] on button "Continue" at bounding box center [1132, 613] width 82 height 36
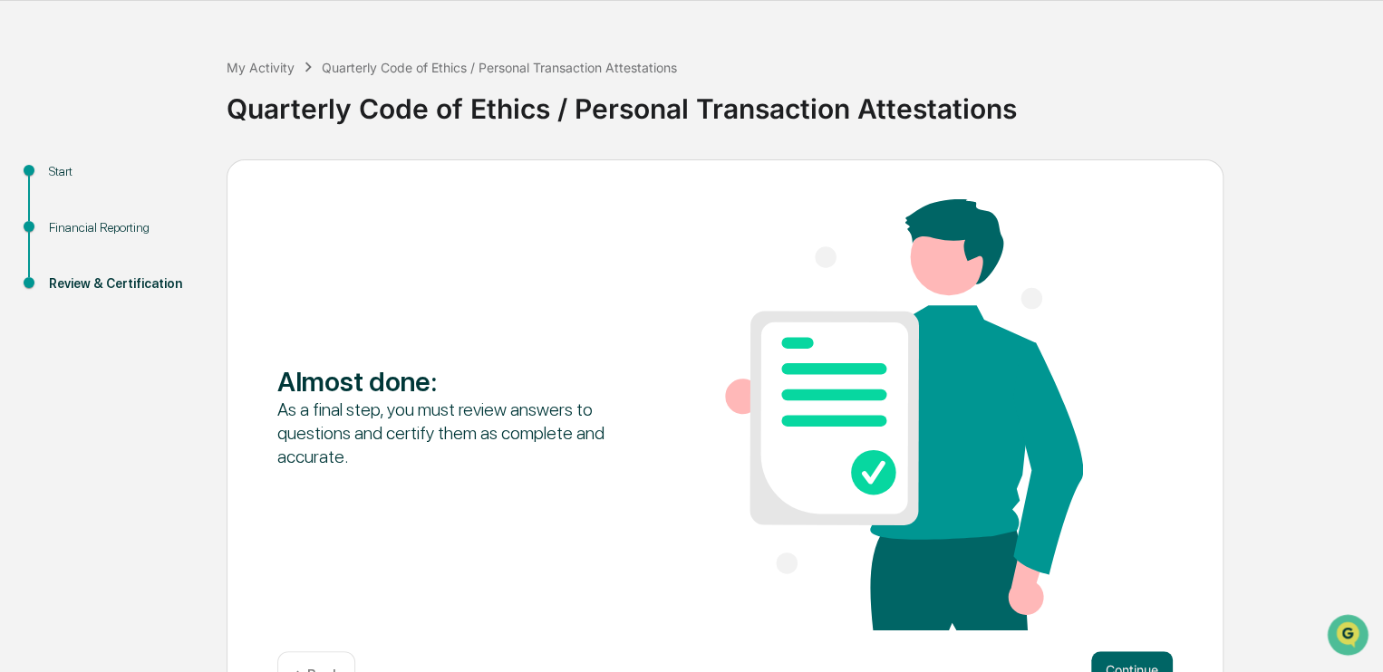
scroll to position [113, 0]
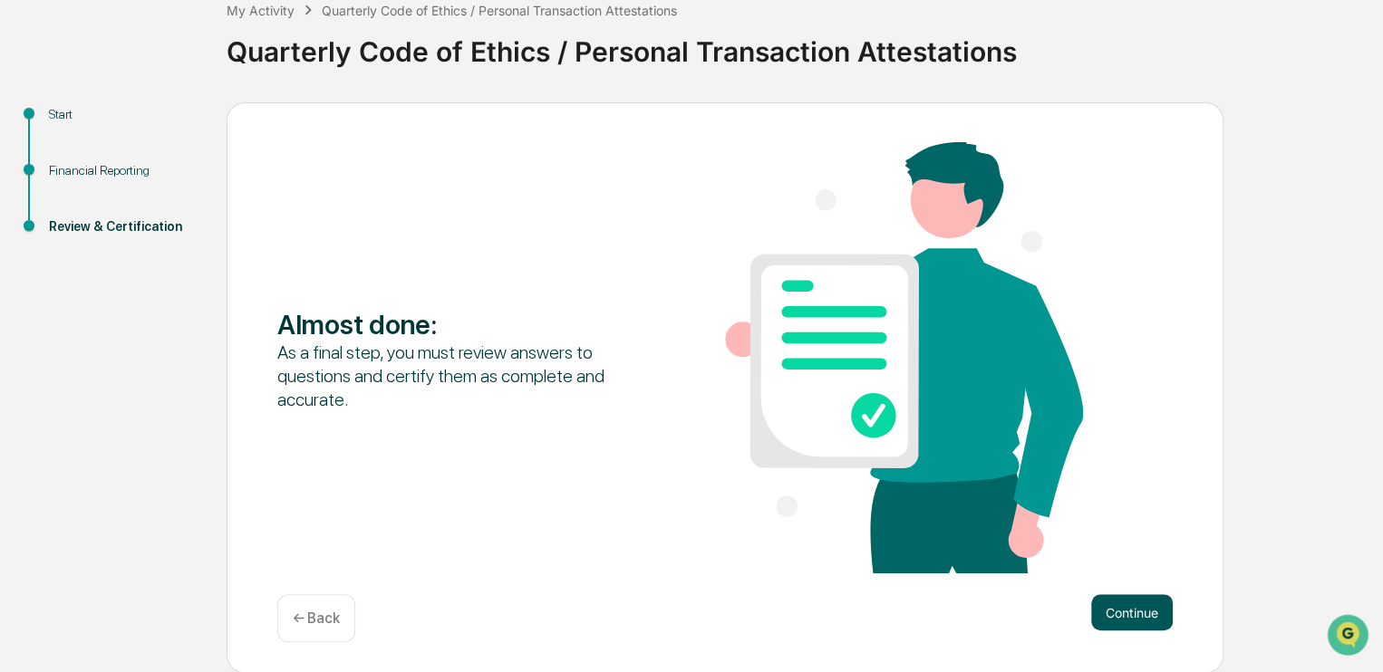
click at [1131, 612] on button "Continue" at bounding box center [1132, 612] width 82 height 36
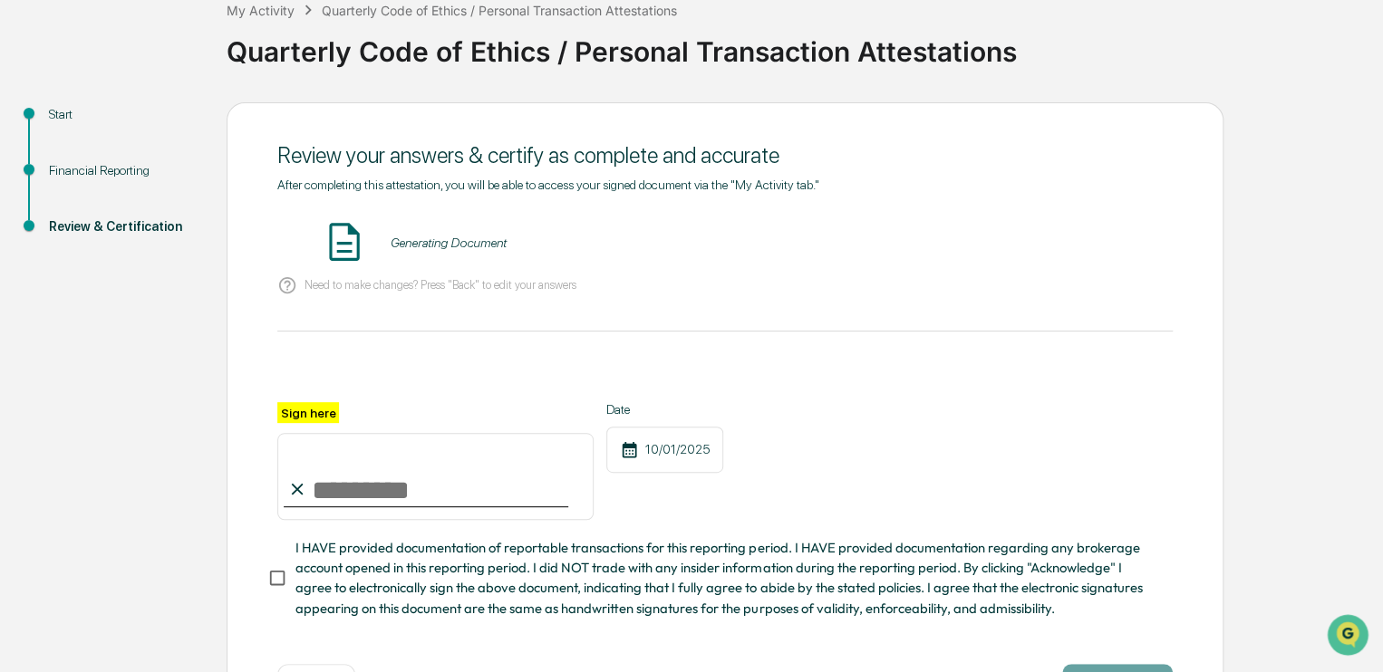
click at [383, 494] on input "Sign here" at bounding box center [435, 476] width 316 height 87
type input "**********"
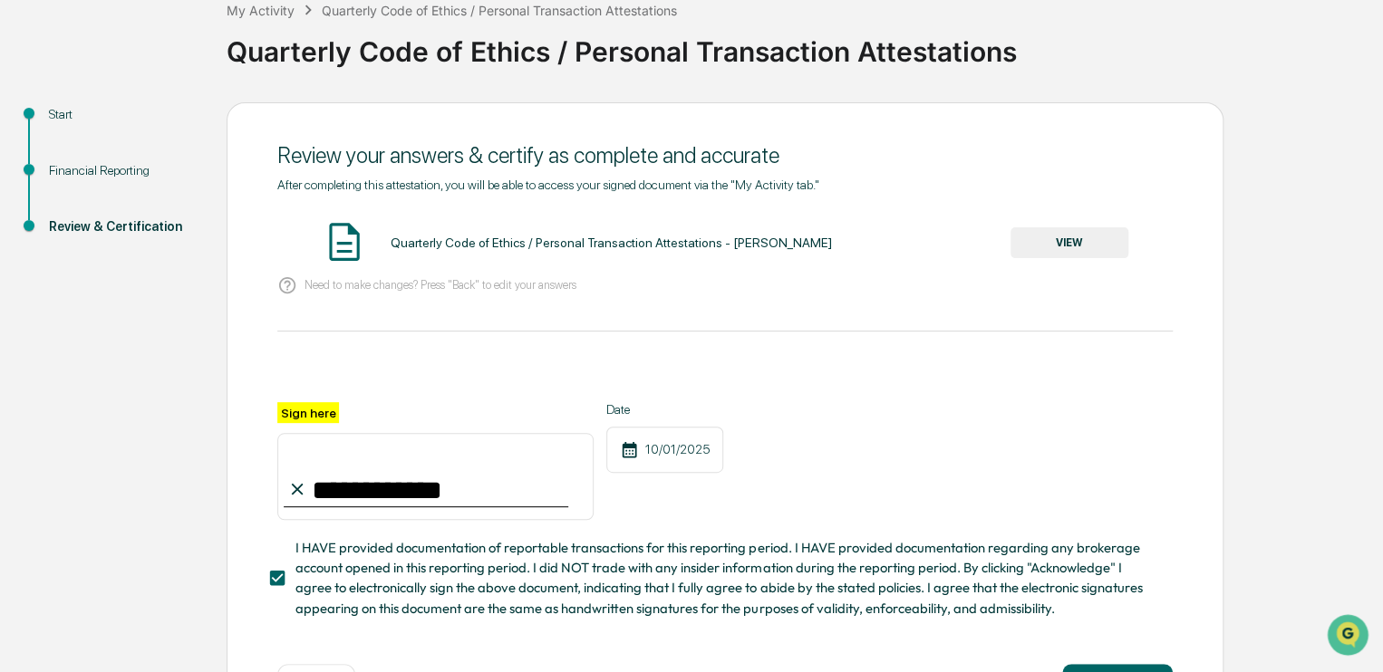
scroll to position [189, 0]
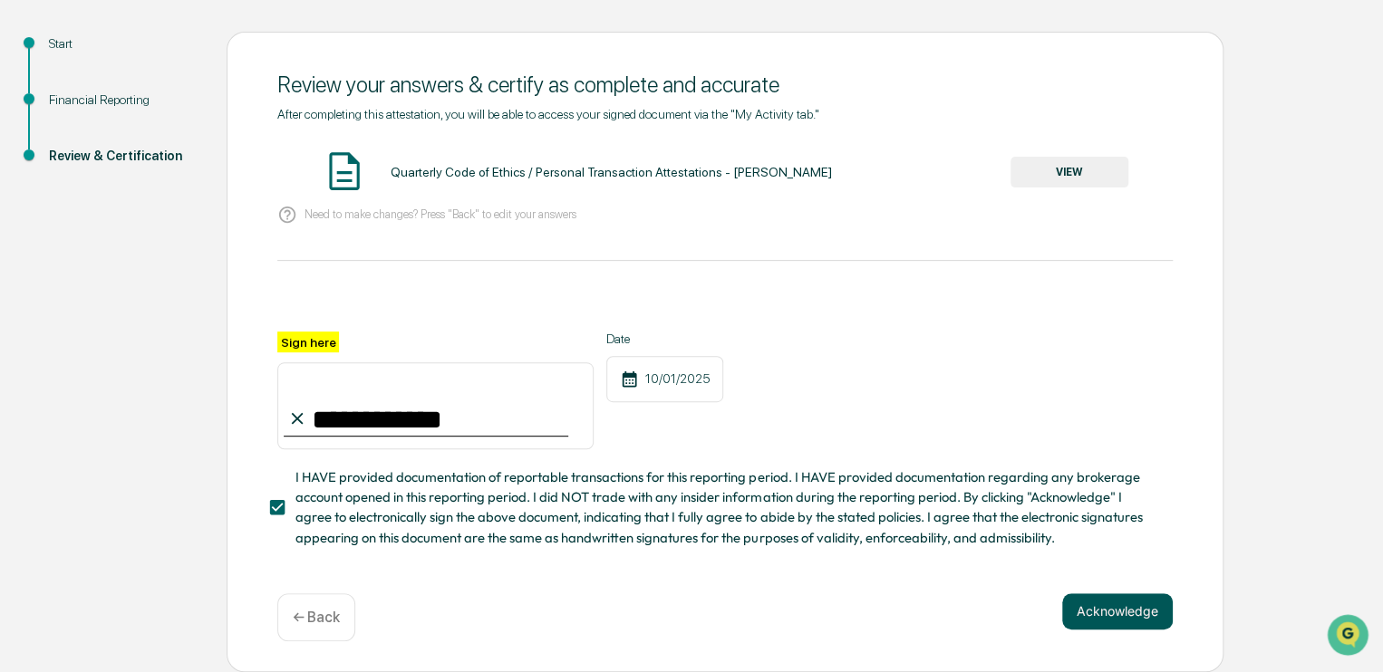
click at [1101, 606] on button "Acknowledge" at bounding box center [1117, 611] width 111 height 36
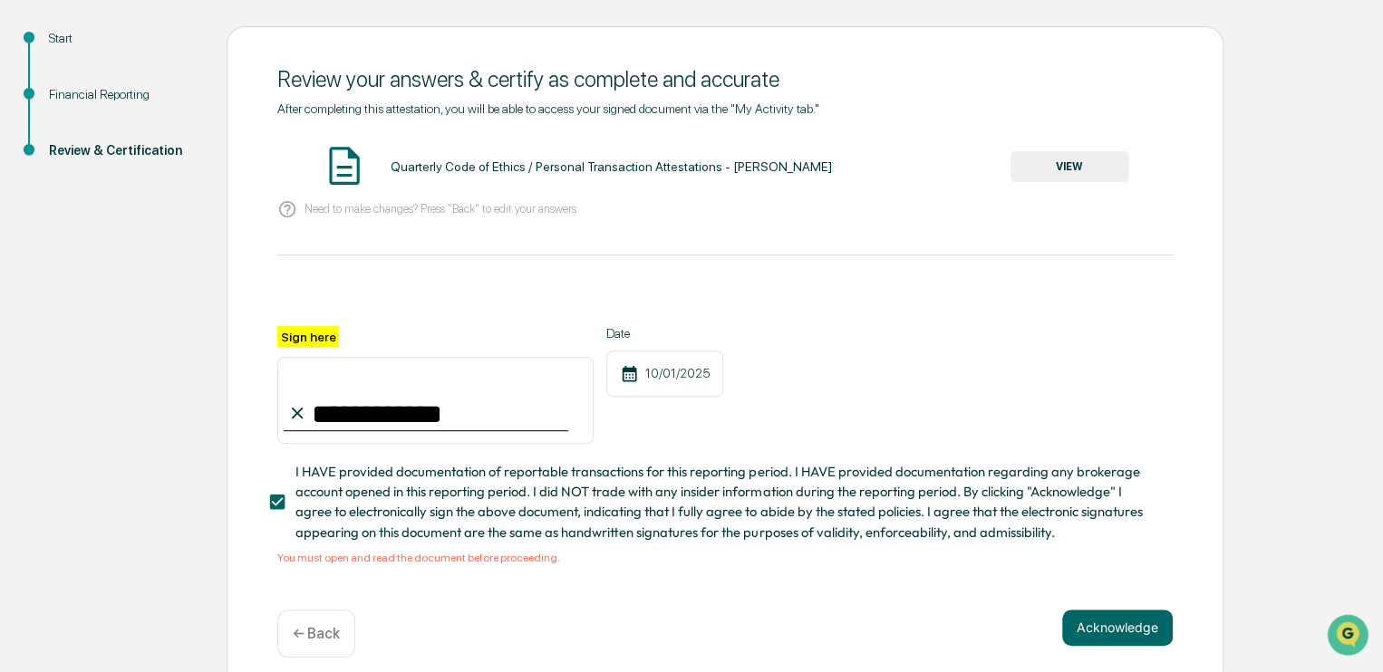
click at [1066, 164] on button "VIEW" at bounding box center [1069, 166] width 118 height 31
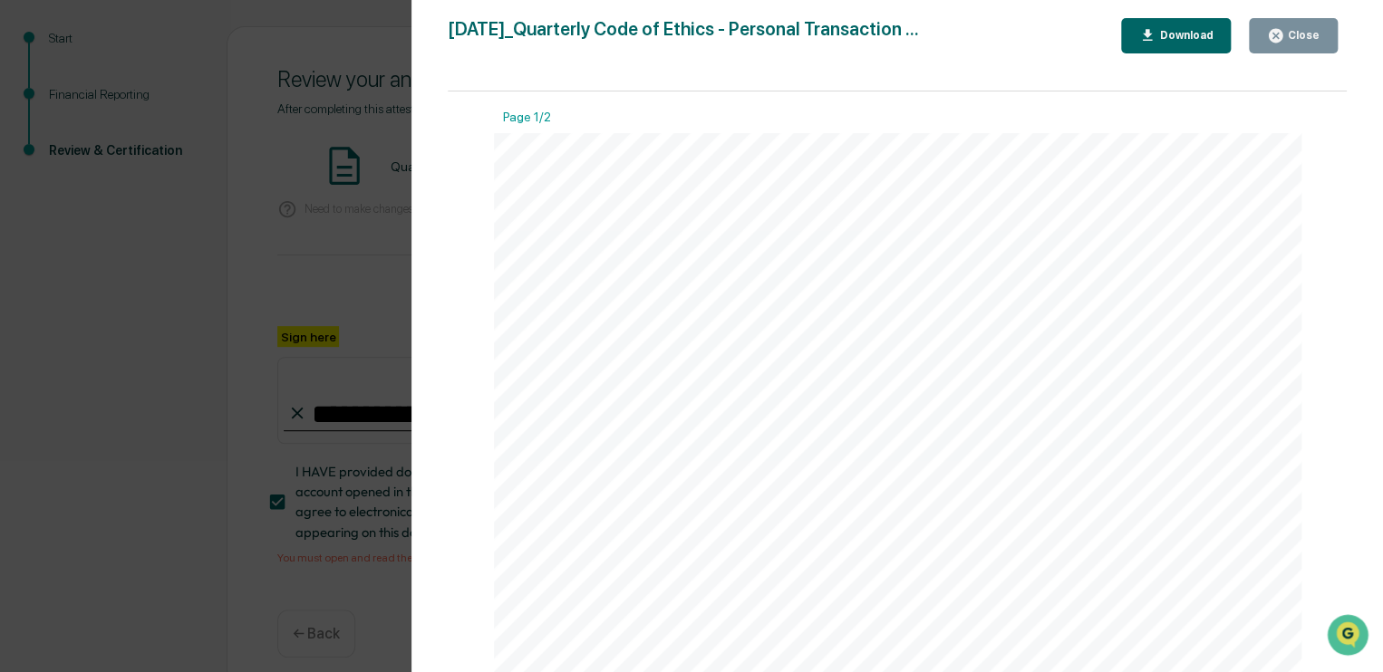
click at [1269, 42] on icon "button" at bounding box center [1275, 35] width 17 height 17
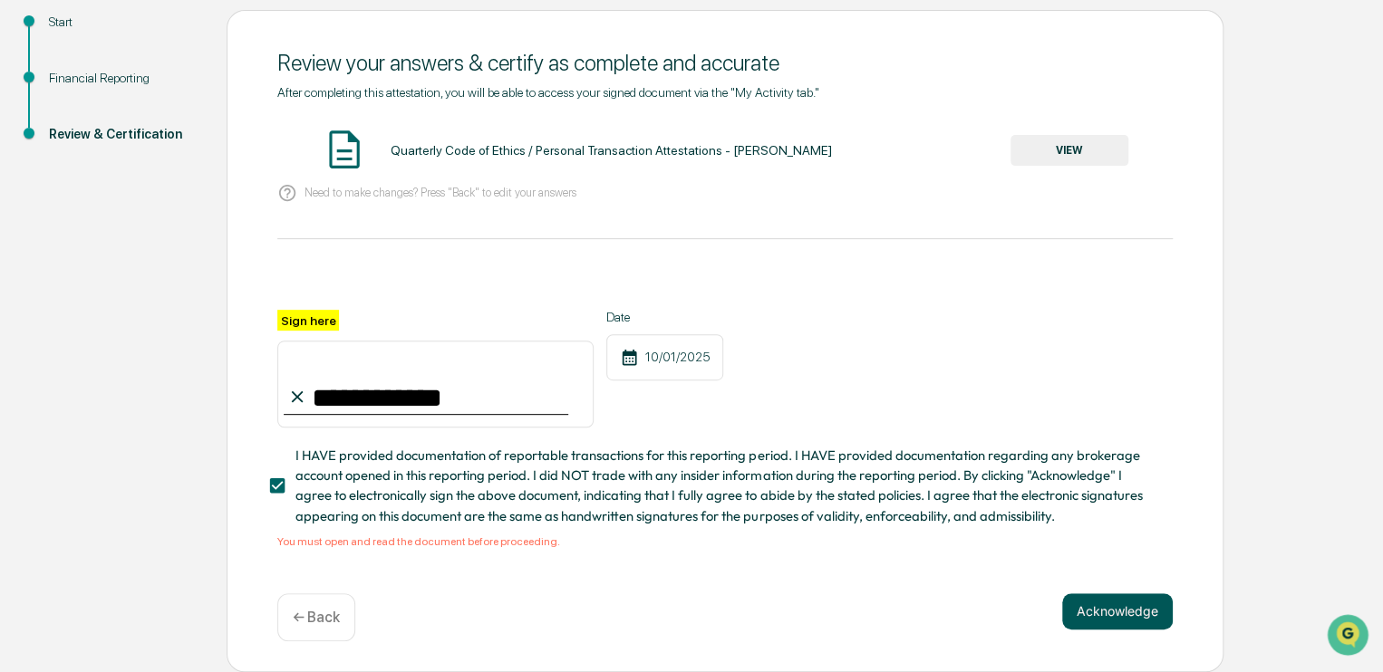
click at [1102, 612] on button "Acknowledge" at bounding box center [1117, 611] width 111 height 36
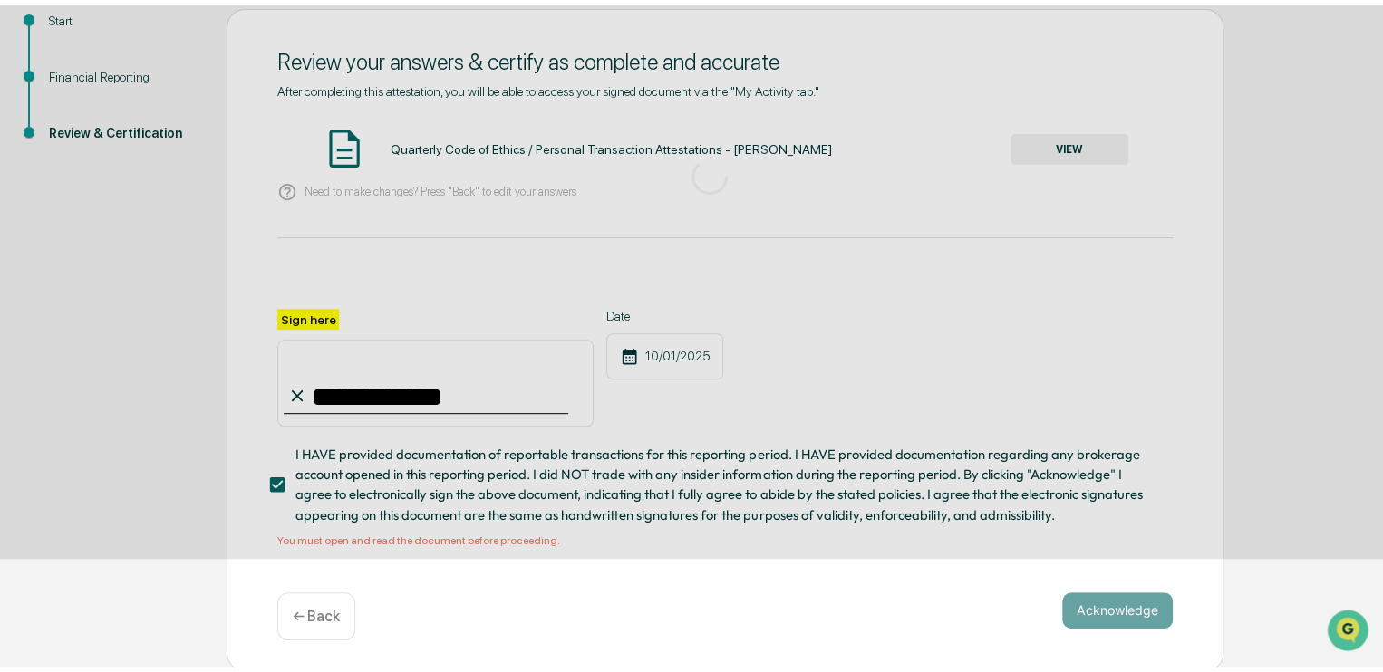
scroll to position [56, 0]
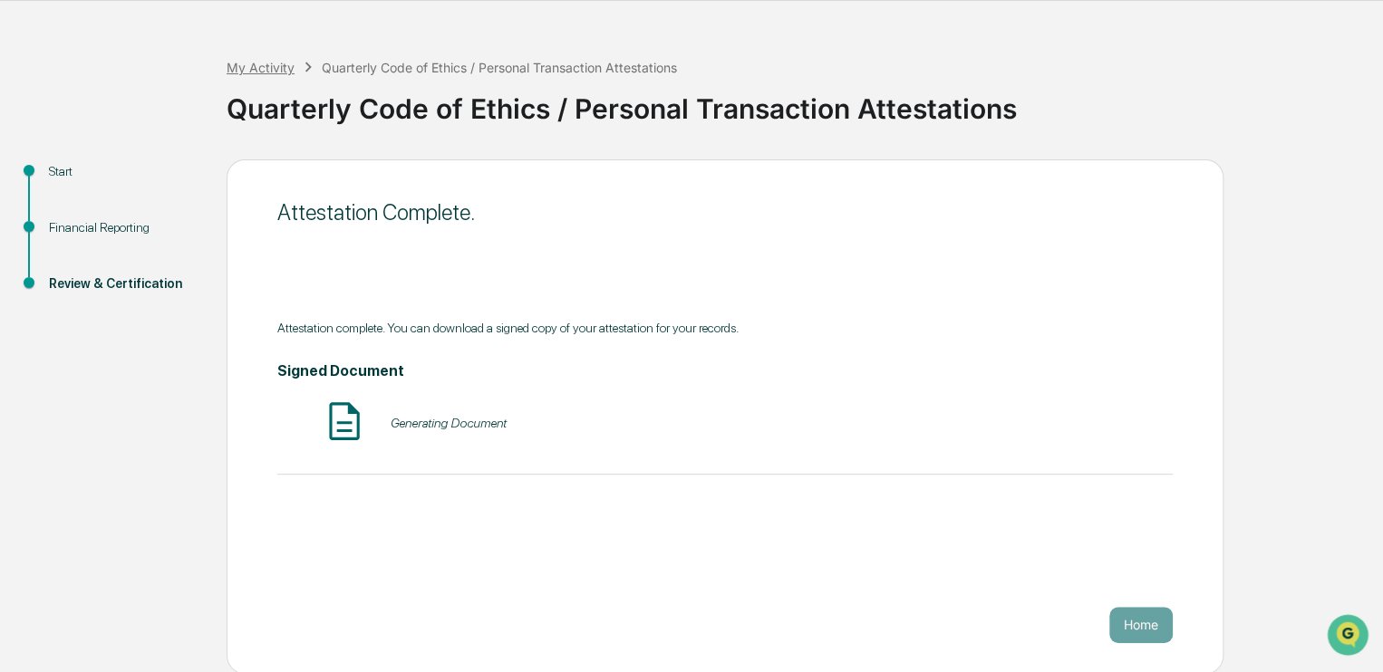
click at [272, 65] on div "My Activity" at bounding box center [261, 67] width 68 height 15
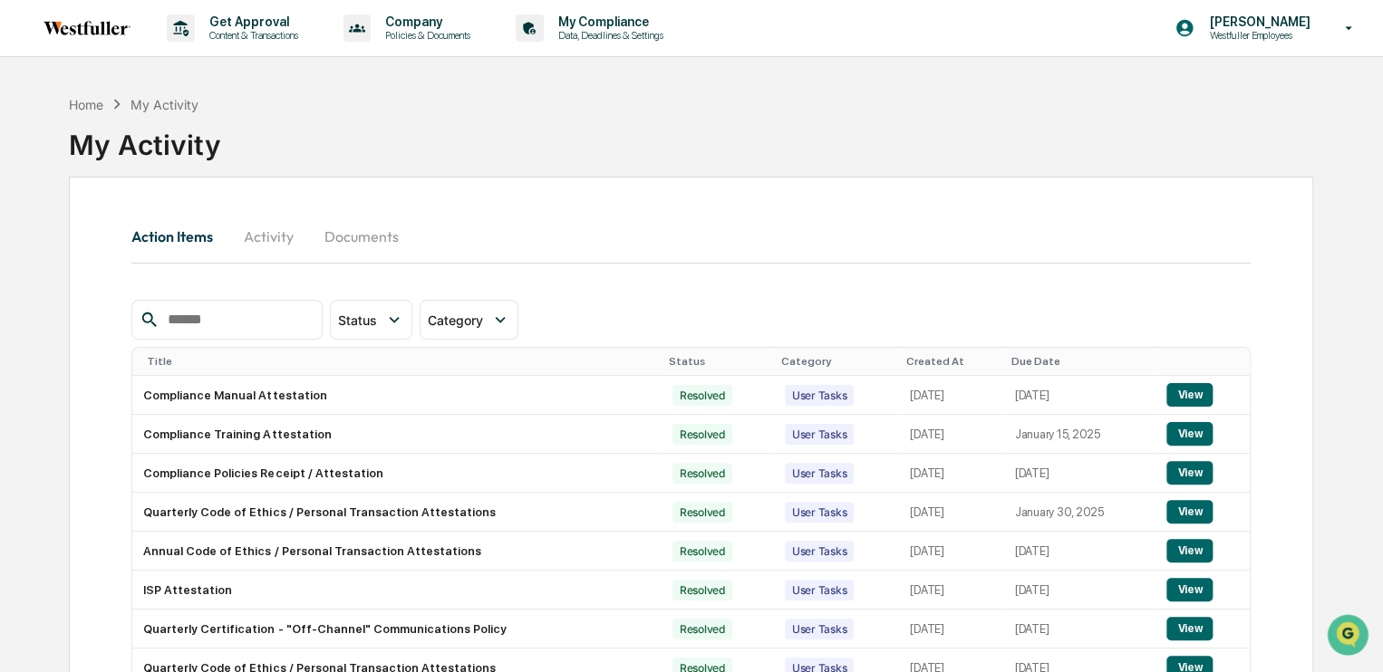
click at [72, 39] on link at bounding box center [97, 28] width 109 height 56
